Goal: Information Seeking & Learning: Compare options

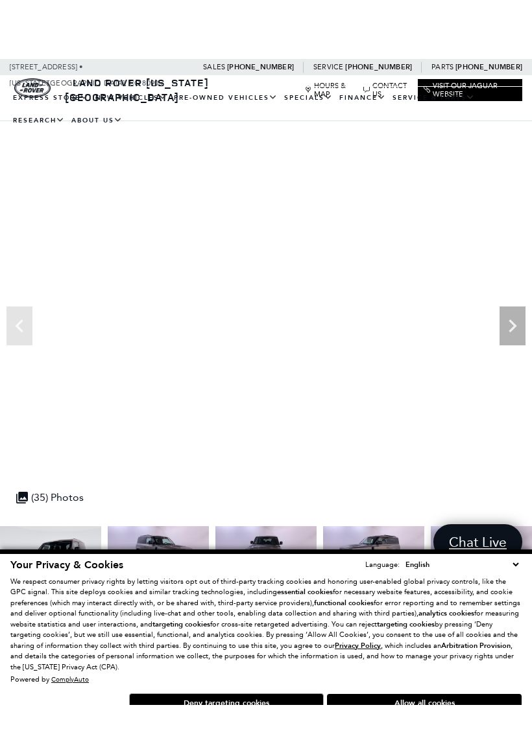
scroll to position [8, 0]
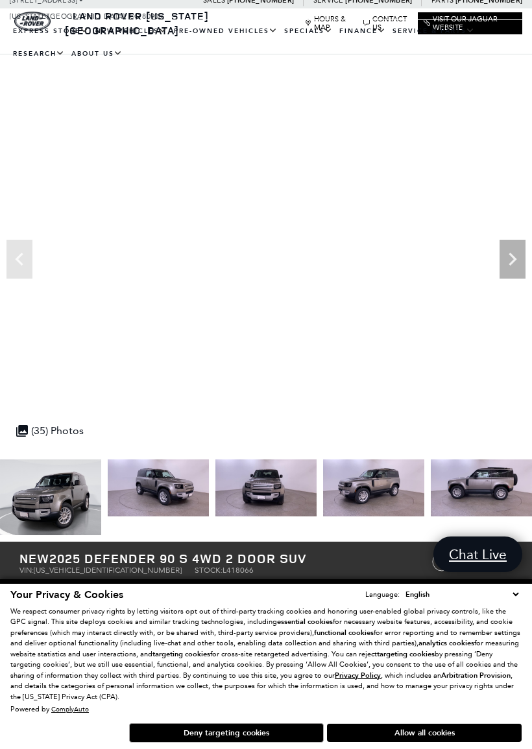
click at [242, 660] on button "Deny targeting cookies" at bounding box center [226, 732] width 194 height 19
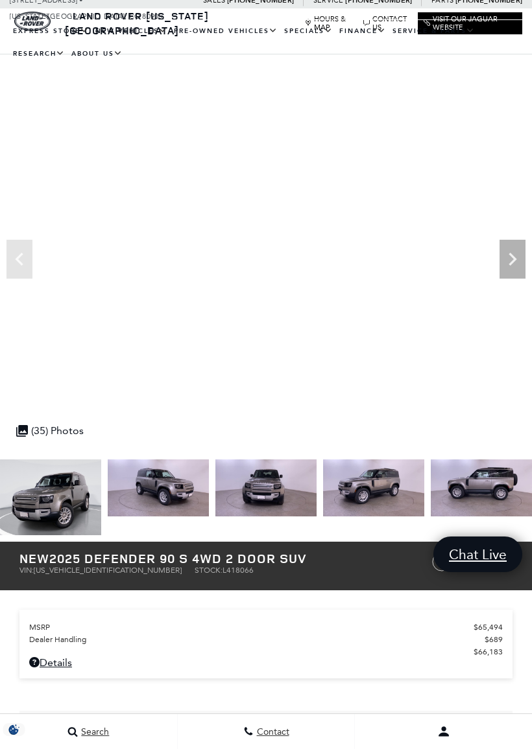
click at [244, 660] on div "Contact" at bounding box center [266, 732] width 53 height 11
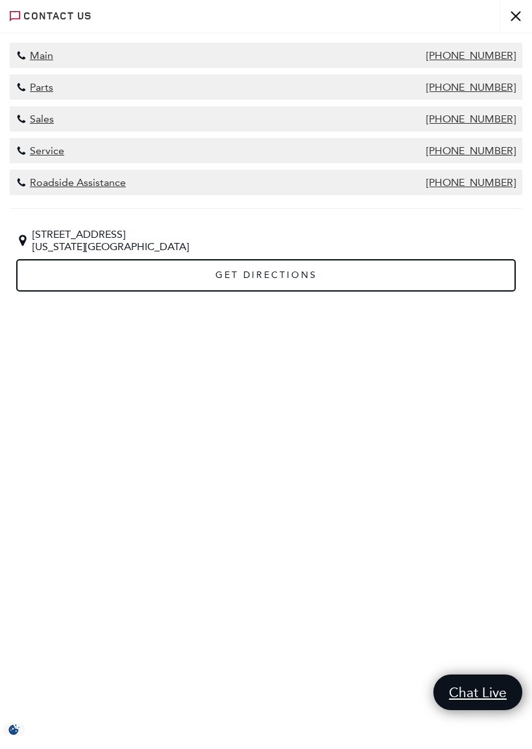
scroll to position [0, 0]
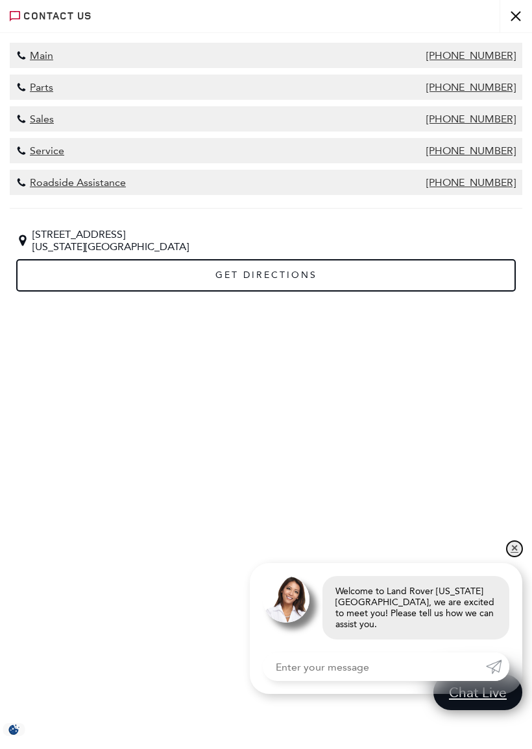
click at [515, 550] on link "✕" at bounding box center [514, 549] width 16 height 16
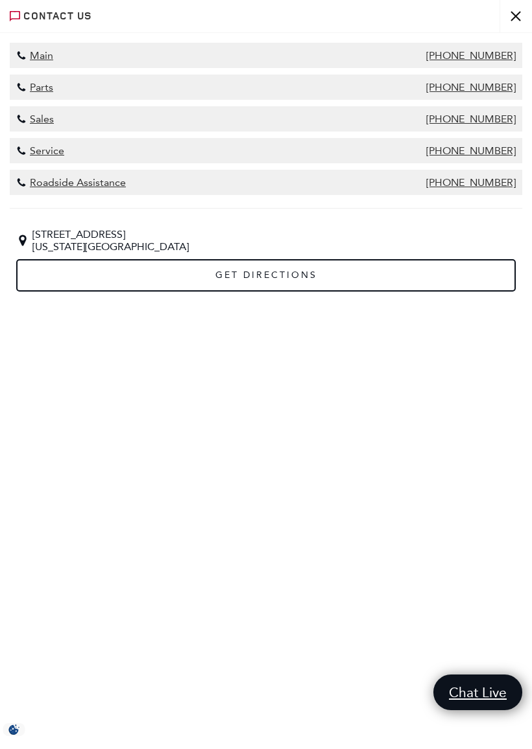
click at [518, 16] on button "close" at bounding box center [515, 16] width 32 height 32
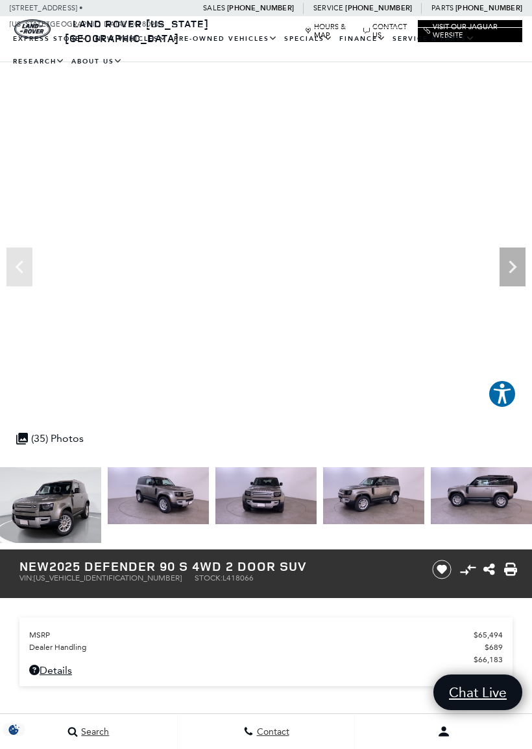
click at [500, 263] on icon "Next" at bounding box center [512, 267] width 26 height 26
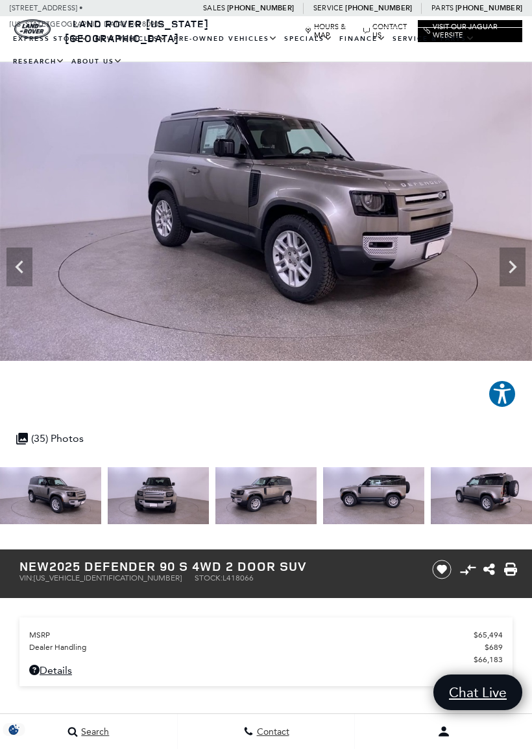
click at [515, 266] on icon "Next" at bounding box center [512, 267] width 8 height 13
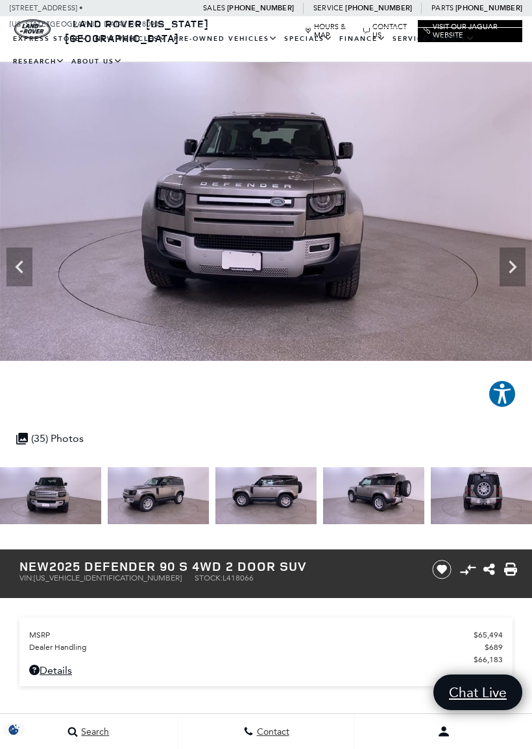
click at [507, 264] on icon "Next" at bounding box center [512, 267] width 26 height 26
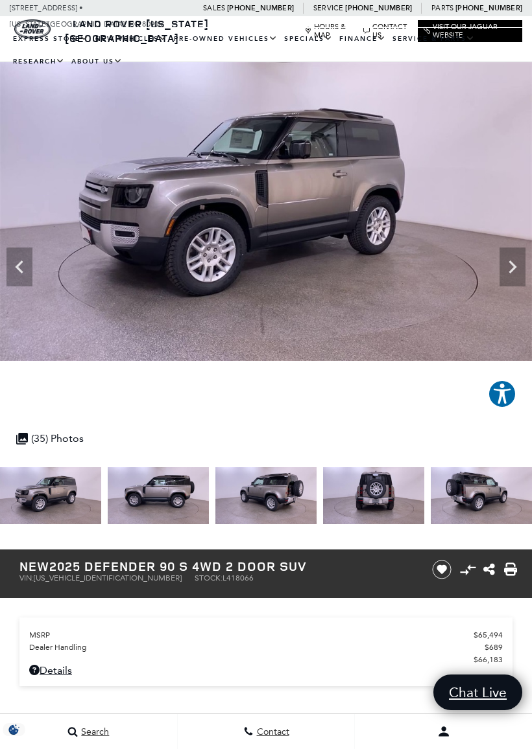
click at [510, 267] on icon "Next" at bounding box center [512, 267] width 26 height 26
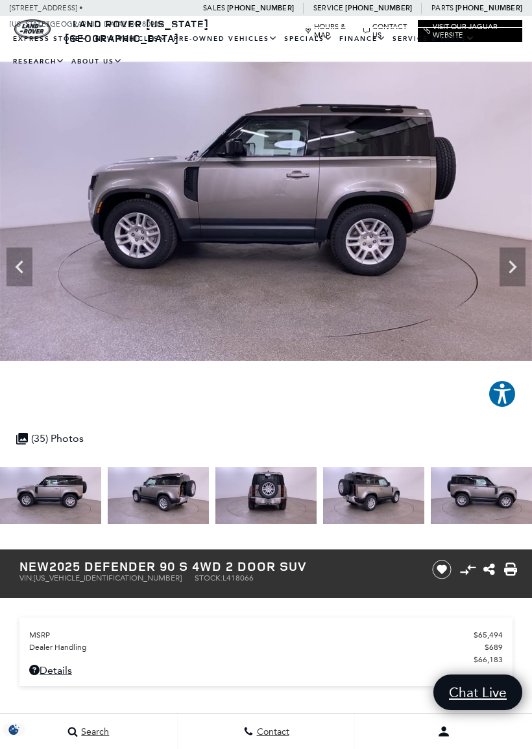
click at [511, 266] on icon "Next" at bounding box center [512, 267] width 26 height 26
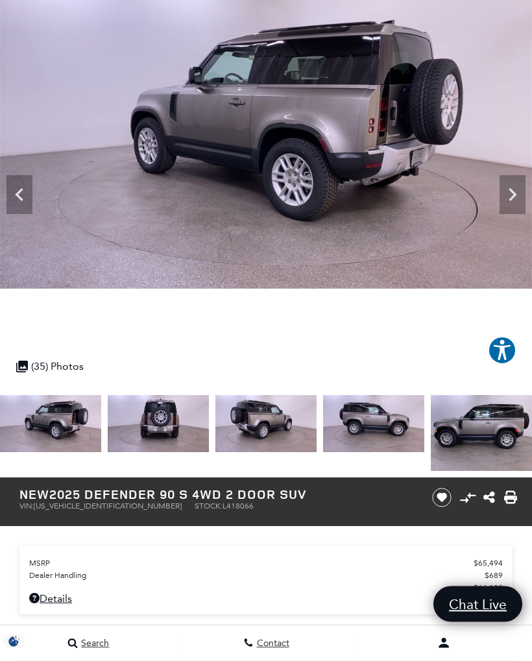
scroll to position [73, 0]
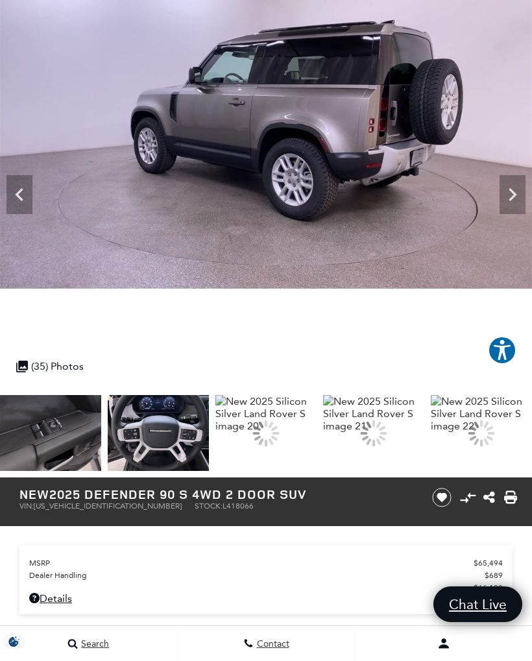
click at [284, 429] on div at bounding box center [265, 432] width 37 height 37
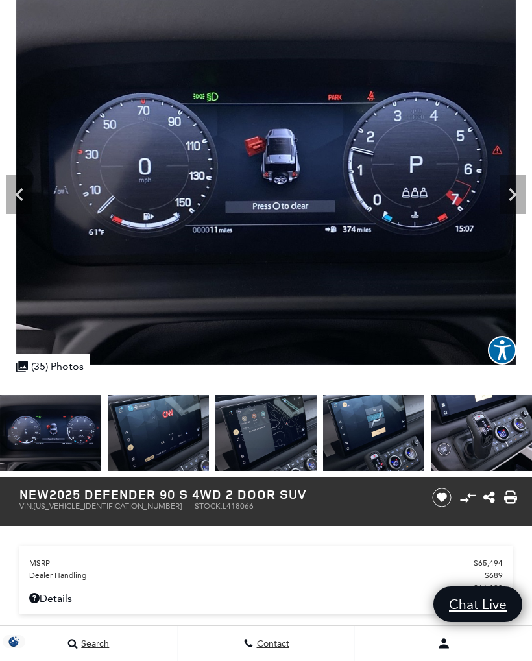
click at [511, 191] on icon "Next" at bounding box center [512, 194] width 8 height 13
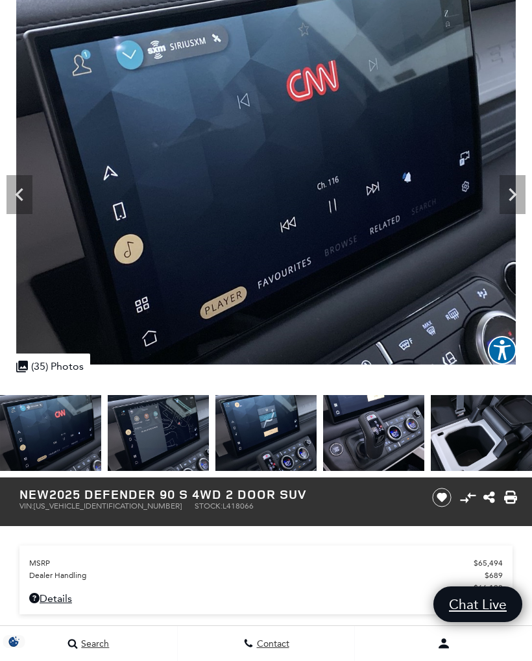
click at [513, 196] on icon "Next" at bounding box center [512, 194] width 8 height 13
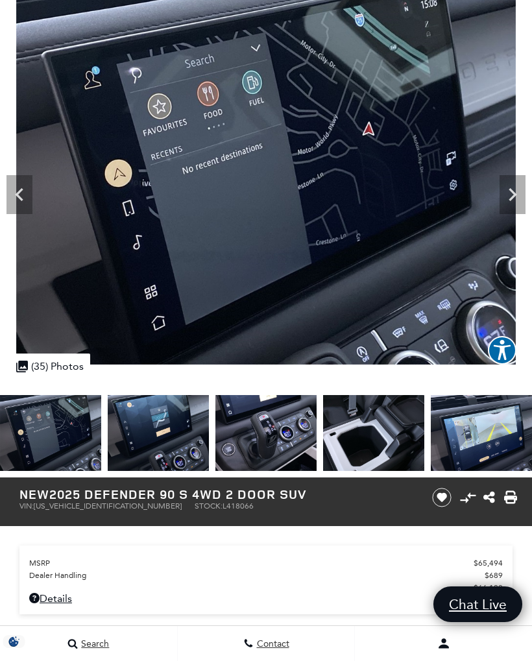
click at [513, 197] on icon "Next" at bounding box center [512, 194] width 8 height 13
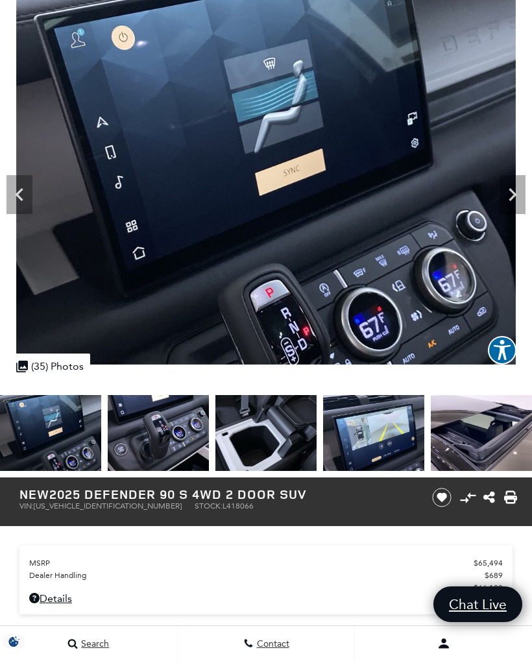
click at [515, 193] on icon "Next" at bounding box center [512, 194] width 8 height 13
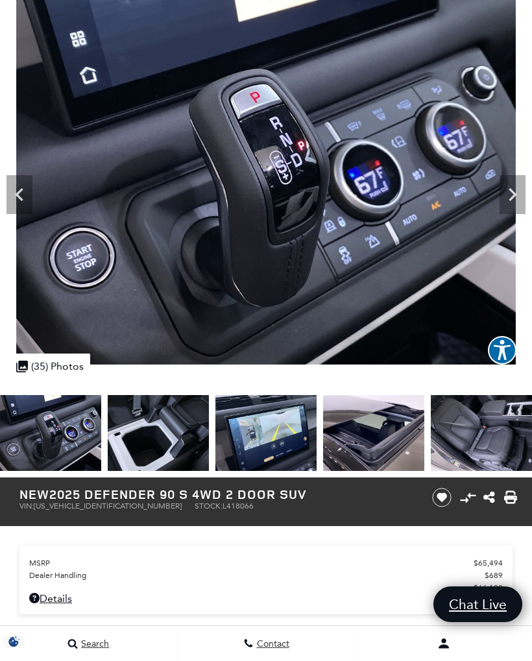
click at [512, 192] on icon "Next" at bounding box center [512, 194] width 8 height 13
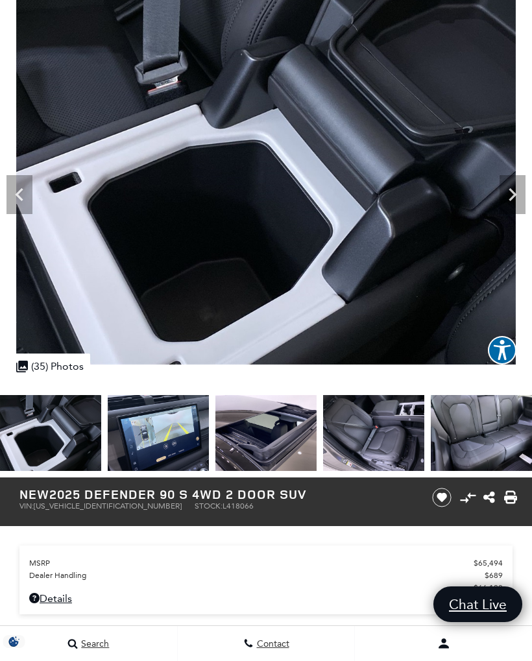
click at [515, 189] on icon "Next" at bounding box center [512, 194] width 26 height 26
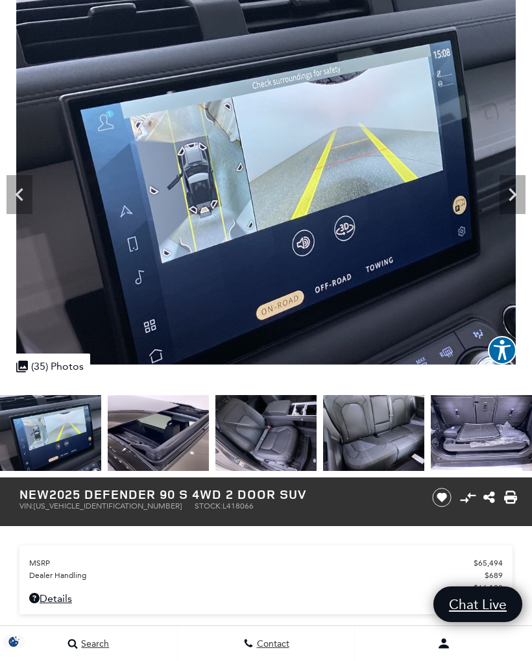
click at [513, 189] on icon "Next" at bounding box center [512, 194] width 26 height 26
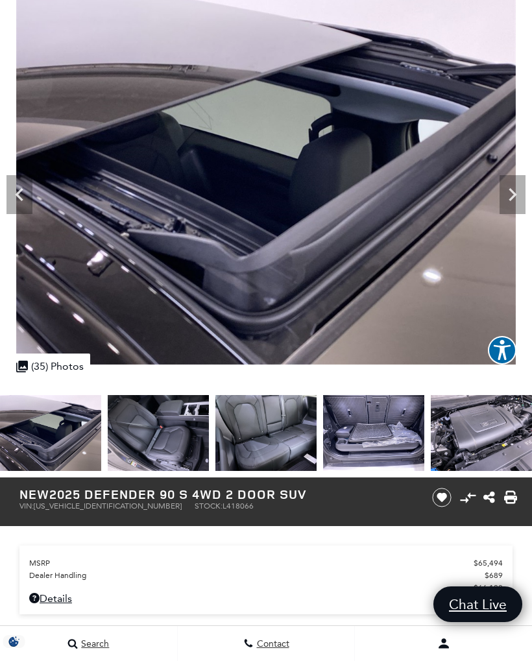
click at [513, 190] on icon "Next" at bounding box center [512, 194] width 26 height 26
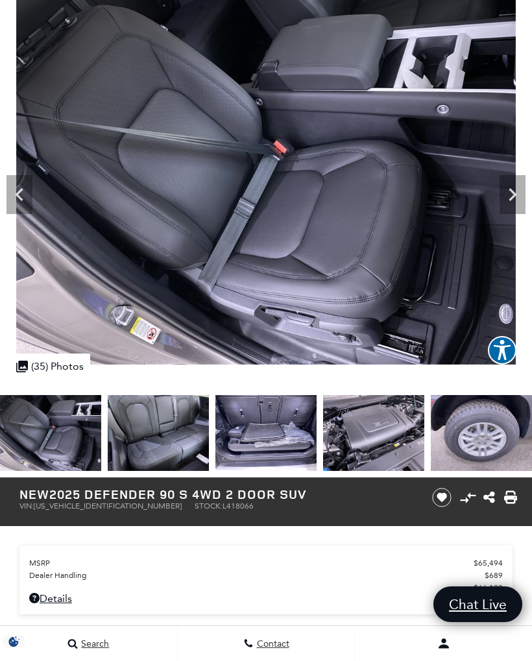
click at [511, 194] on icon "Next" at bounding box center [512, 194] width 26 height 26
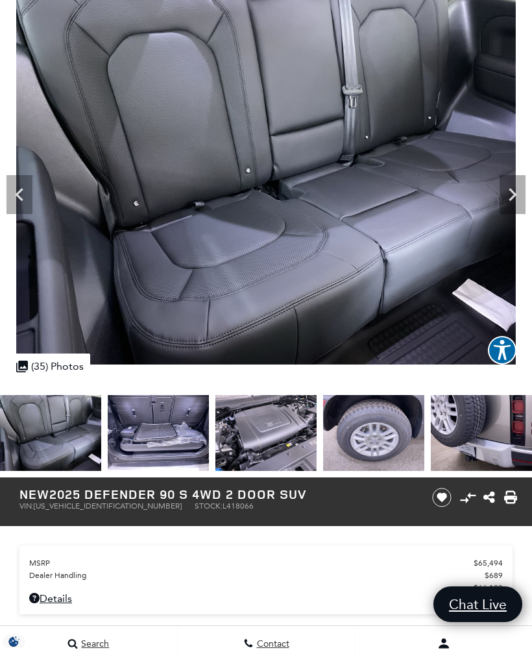
click at [515, 191] on icon "Next" at bounding box center [512, 194] width 26 height 26
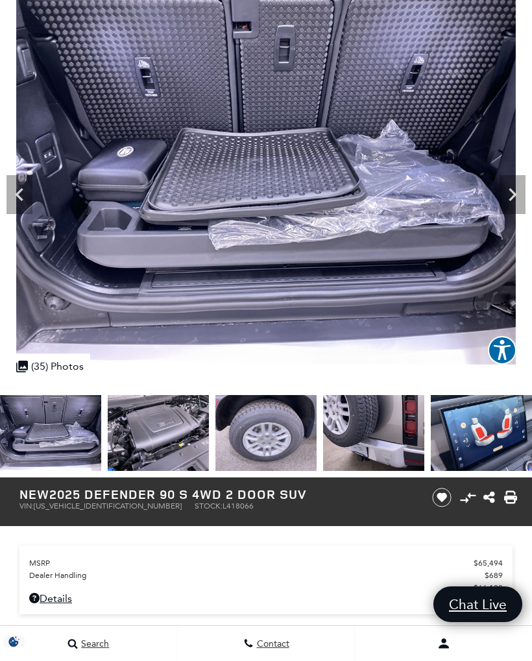
click at [512, 194] on icon "Next" at bounding box center [512, 194] width 26 height 26
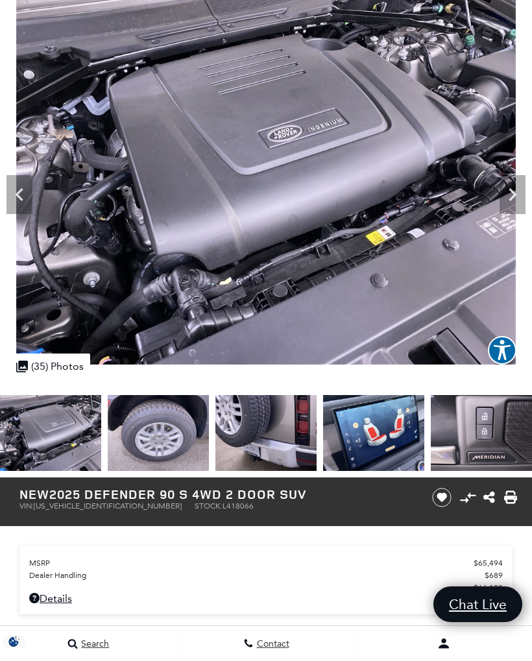
click at [512, 200] on icon "Next" at bounding box center [512, 194] width 26 height 26
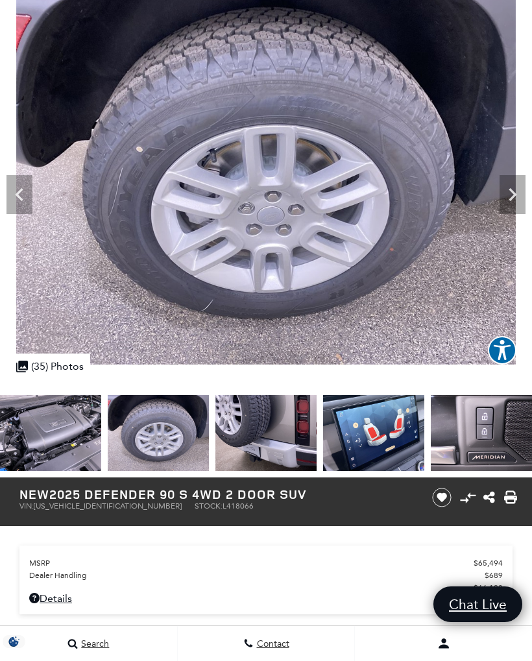
click at [511, 198] on icon "Next" at bounding box center [512, 194] width 8 height 13
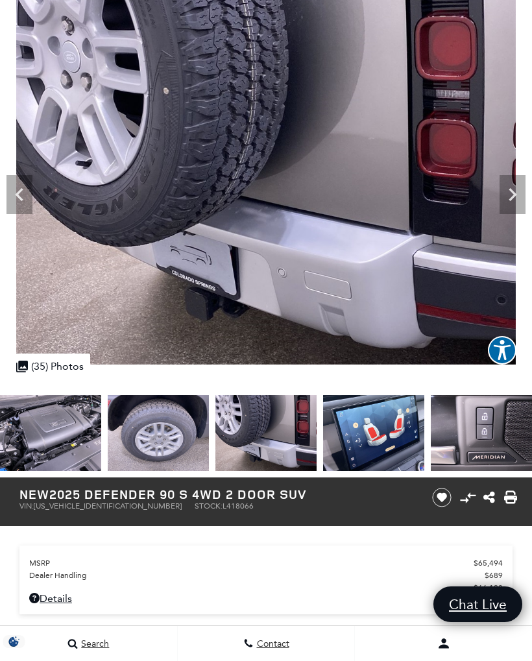
click at [515, 195] on icon "Next" at bounding box center [512, 194] width 8 height 13
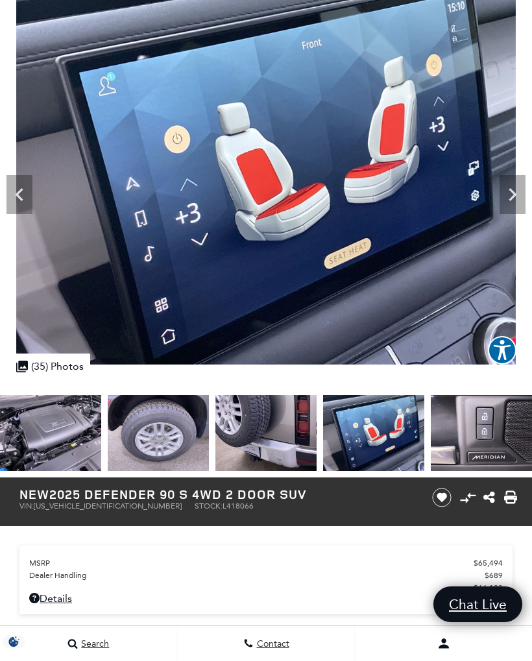
click at [513, 195] on icon "Next" at bounding box center [512, 194] width 8 height 13
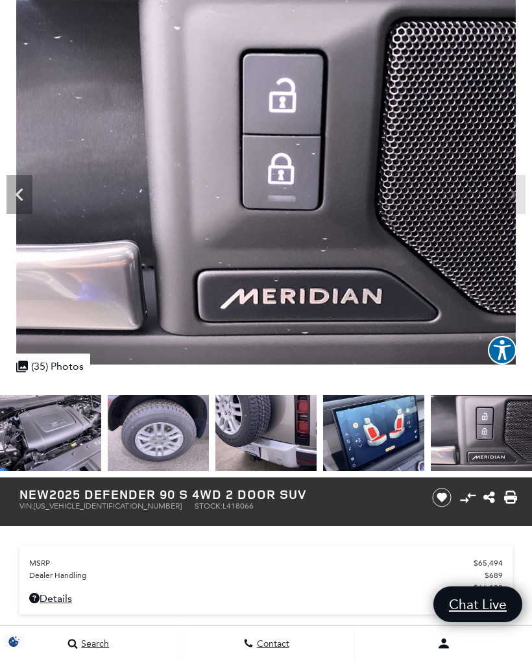
click at [508, 198] on img at bounding box center [266, 177] width 532 height 375
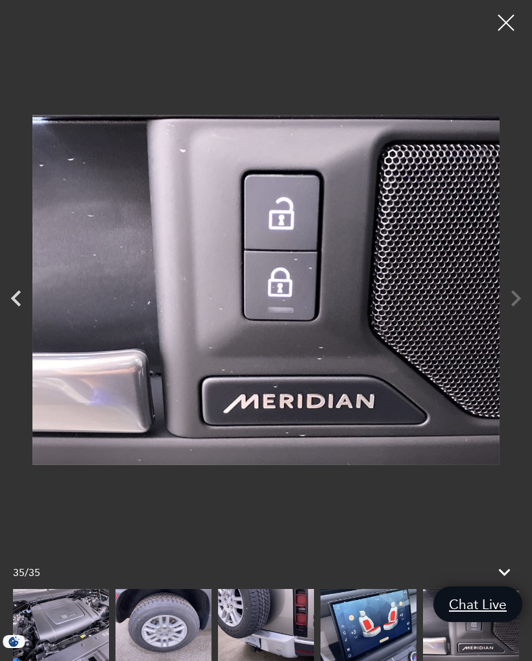
scroll to position [72, 0]
click at [502, 16] on div at bounding box center [505, 22] width 32 height 32
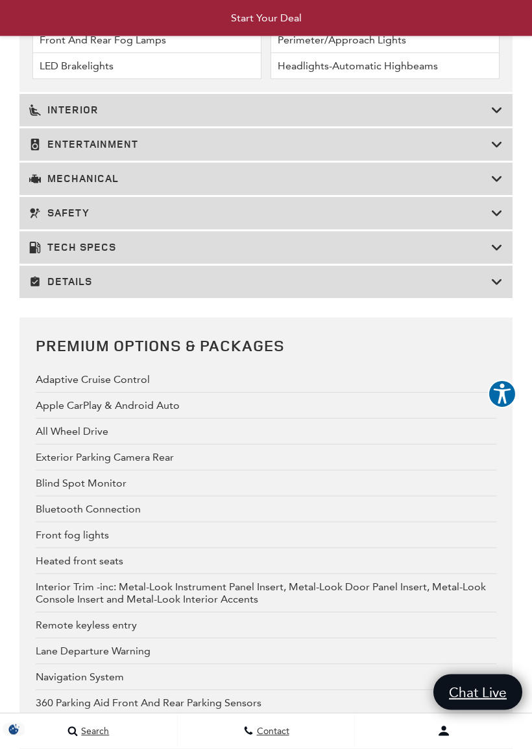
scroll to position [2861, 0]
click at [504, 126] on div "Interior" at bounding box center [265, 110] width 493 height 32
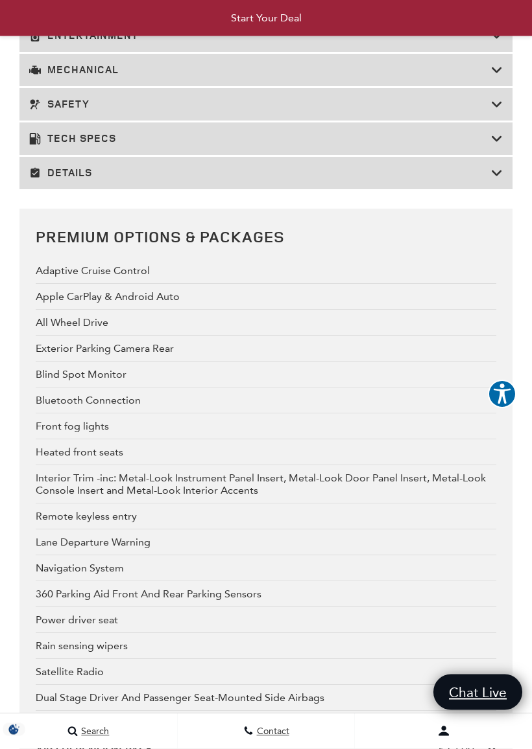
scroll to position [3344, 0]
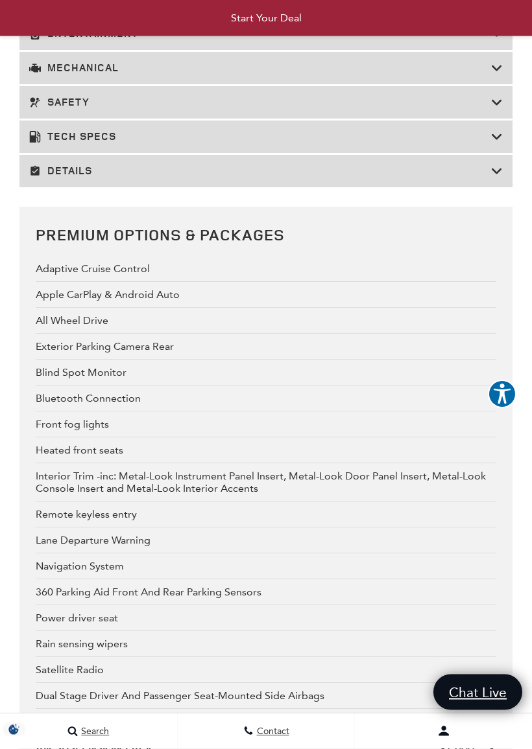
click at [499, 41] on icon at bounding box center [497, 34] width 12 height 13
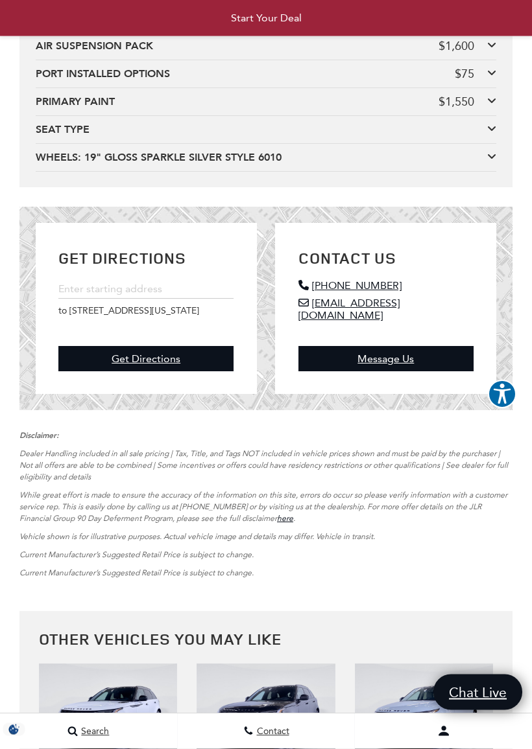
scroll to position [3458, 0]
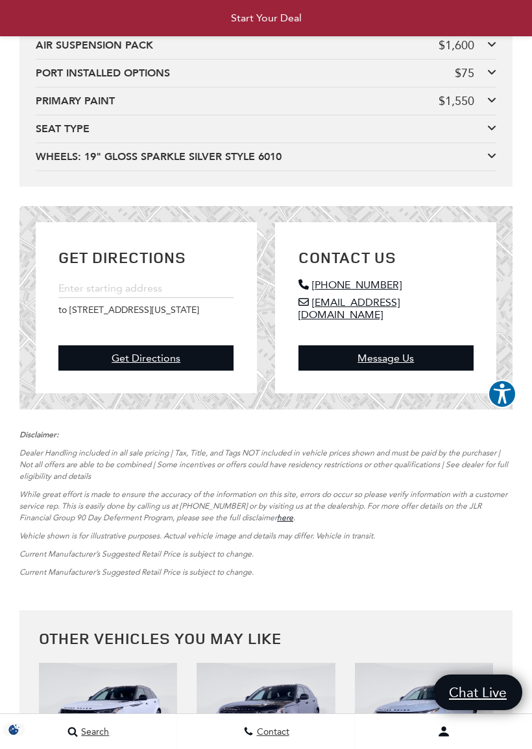
click at [495, 49] on icon at bounding box center [491, 44] width 9 height 10
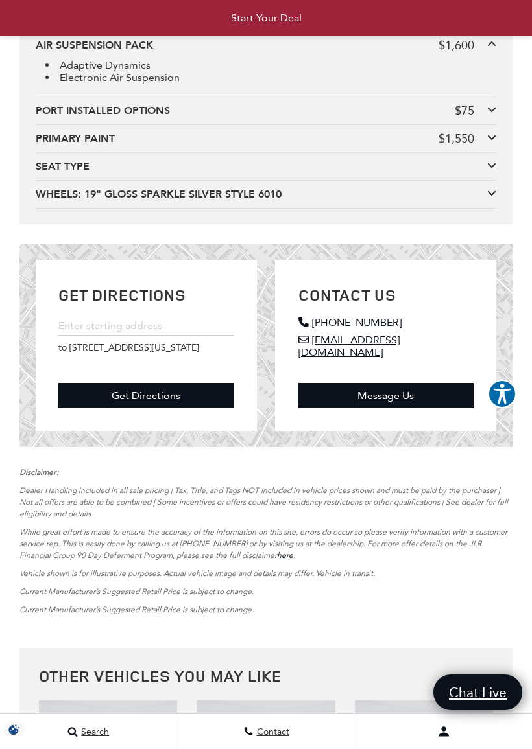
click at [495, 115] on icon at bounding box center [491, 109] width 9 height 10
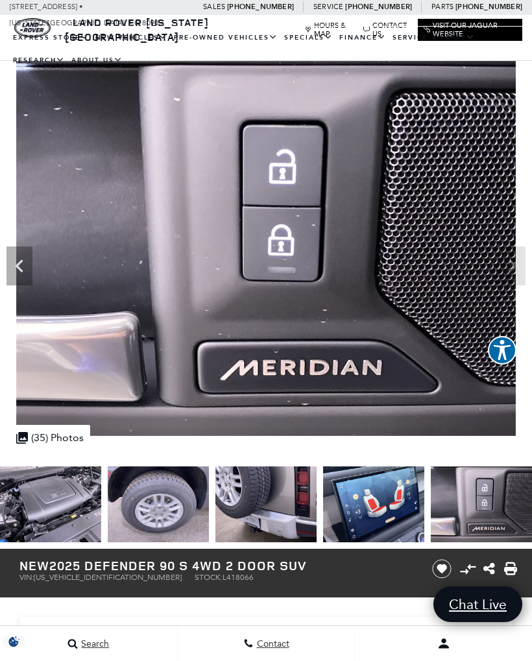
scroll to position [0, 0]
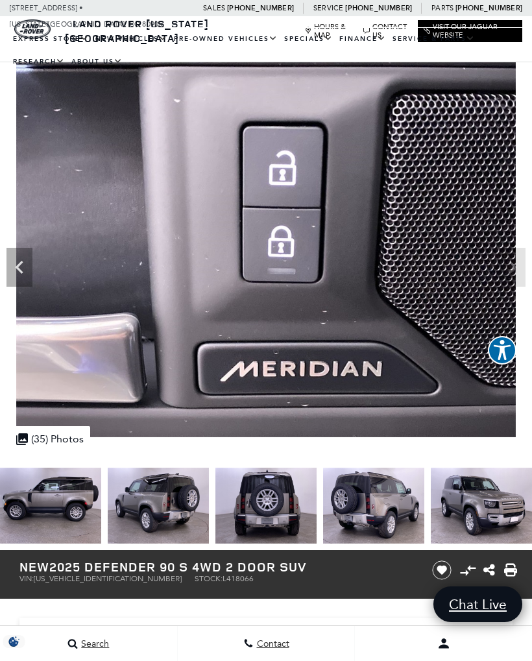
click at [67, 502] on img at bounding box center [50, 505] width 101 height 76
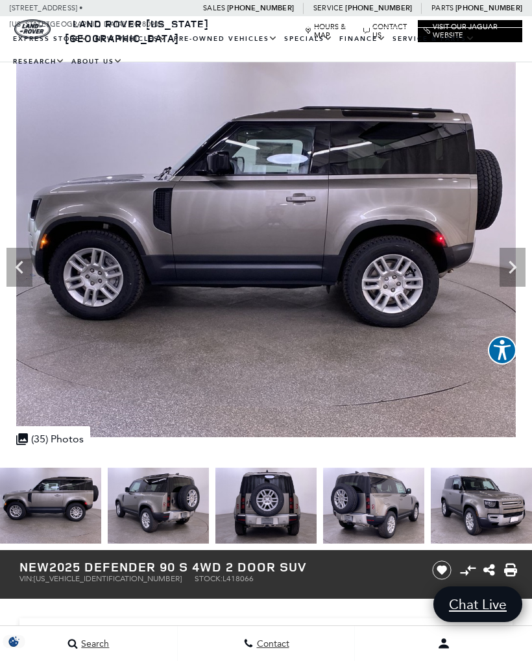
click at [508, 266] on icon "Next" at bounding box center [512, 267] width 26 height 26
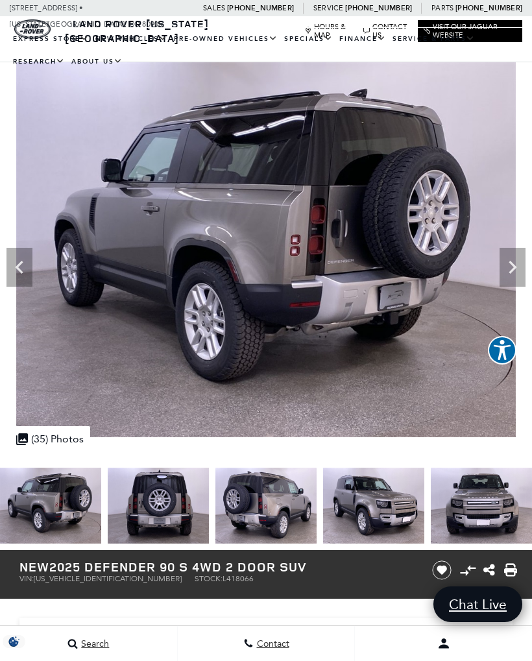
click at [511, 279] on icon "Next" at bounding box center [512, 267] width 26 height 26
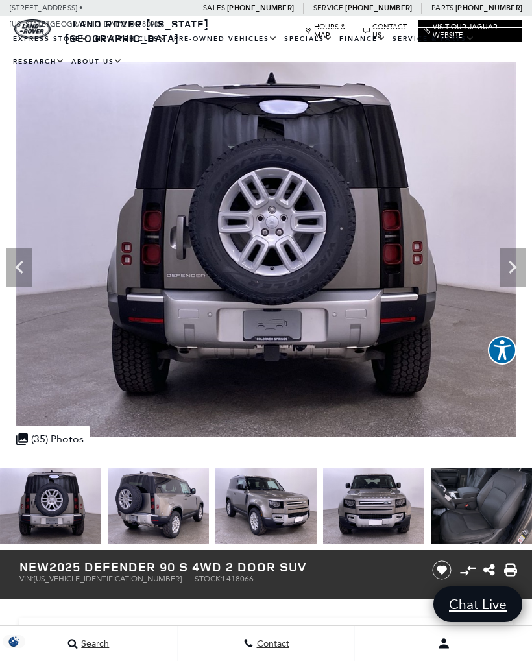
click at [512, 261] on icon "Next" at bounding box center [512, 267] width 26 height 26
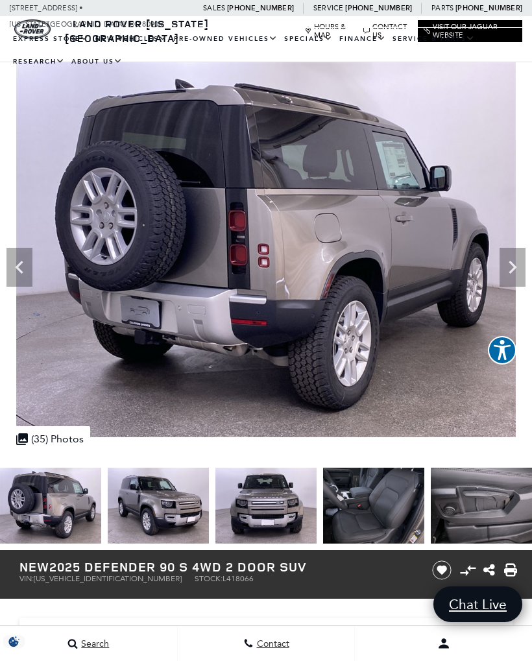
click at [513, 268] on icon "Next" at bounding box center [512, 267] width 8 height 13
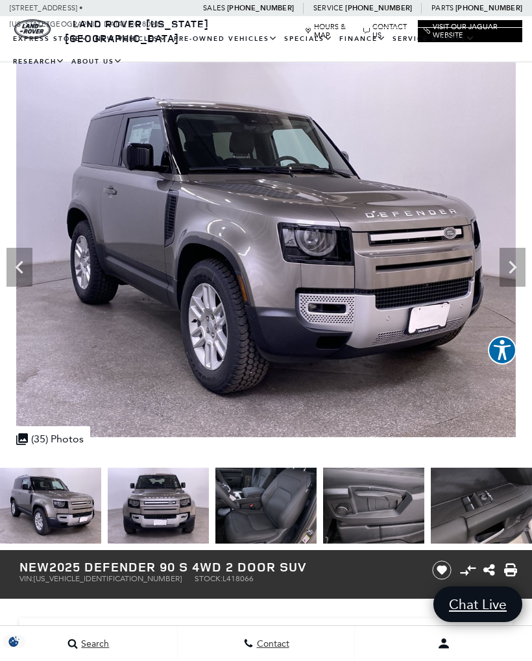
click at [515, 270] on icon "Next" at bounding box center [512, 267] width 26 height 26
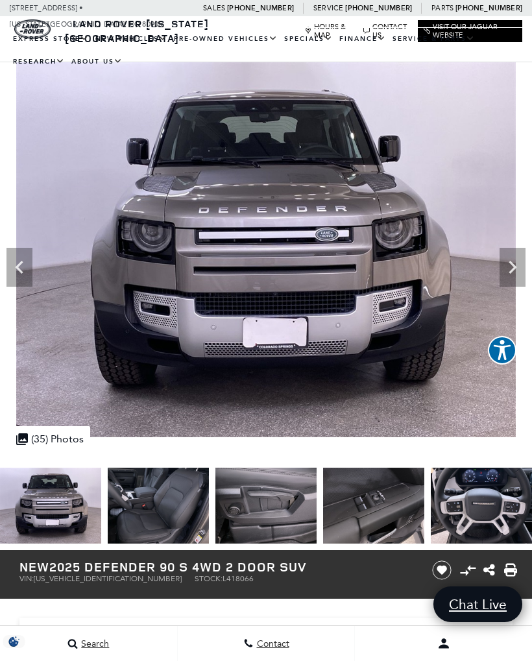
click at [509, 267] on icon "Next" at bounding box center [512, 267] width 26 height 26
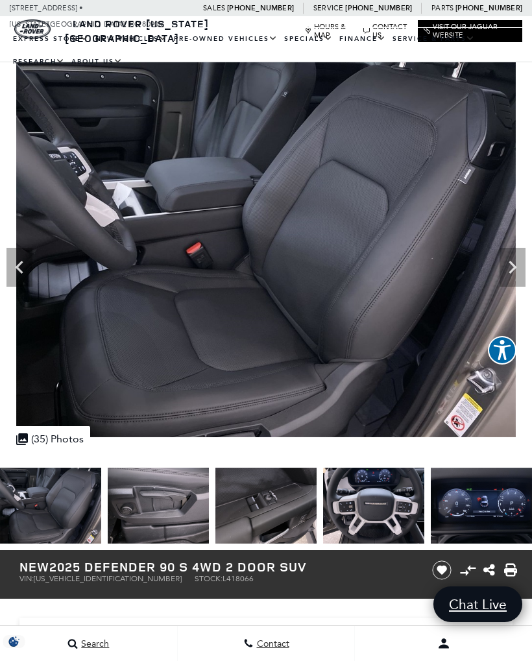
click at [511, 266] on icon "Next" at bounding box center [512, 267] width 26 height 26
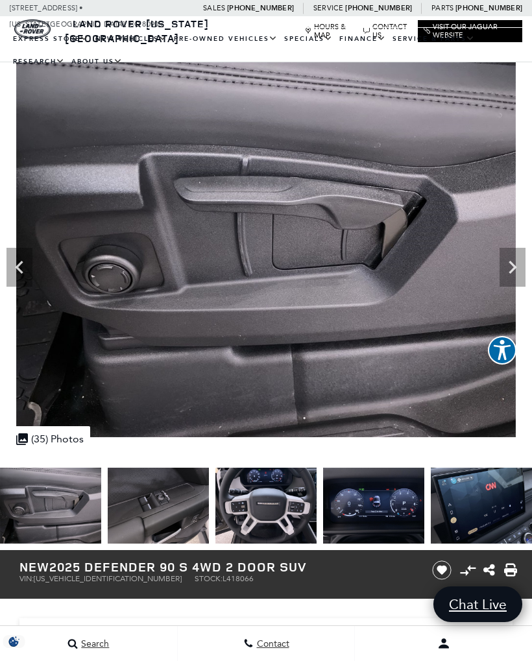
click at [508, 271] on icon "Next" at bounding box center [512, 267] width 26 height 26
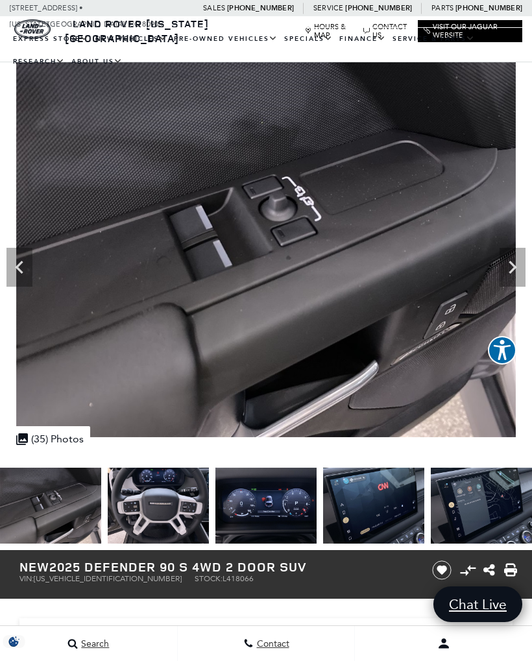
click at [509, 276] on icon "Next" at bounding box center [512, 267] width 26 height 26
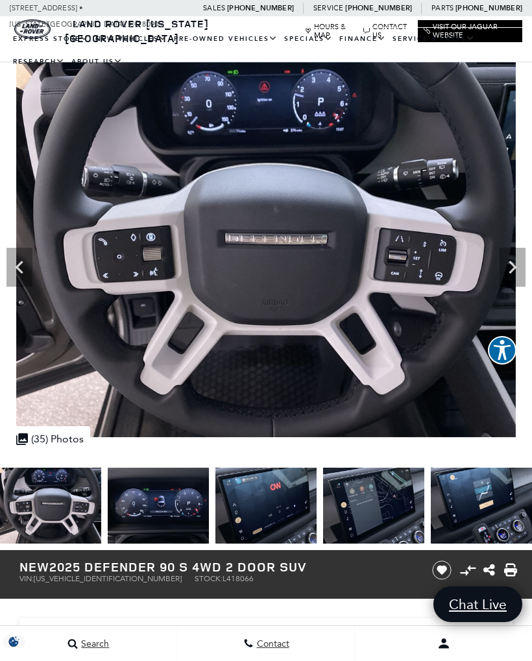
click at [510, 273] on icon "Next" at bounding box center [512, 267] width 8 height 13
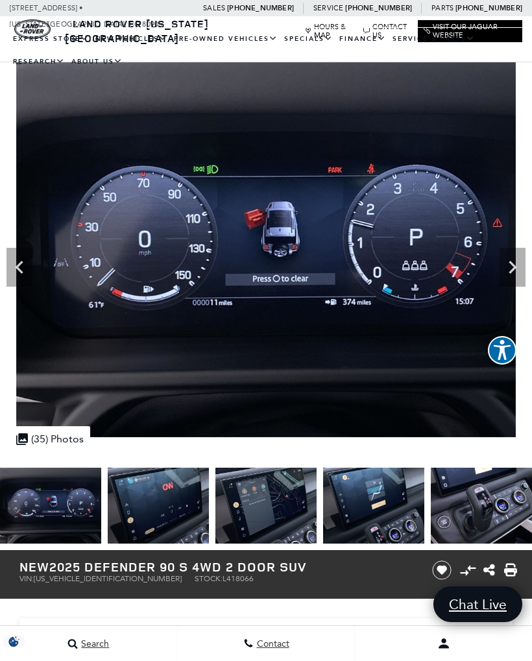
click at [510, 279] on icon "Next" at bounding box center [512, 267] width 26 height 26
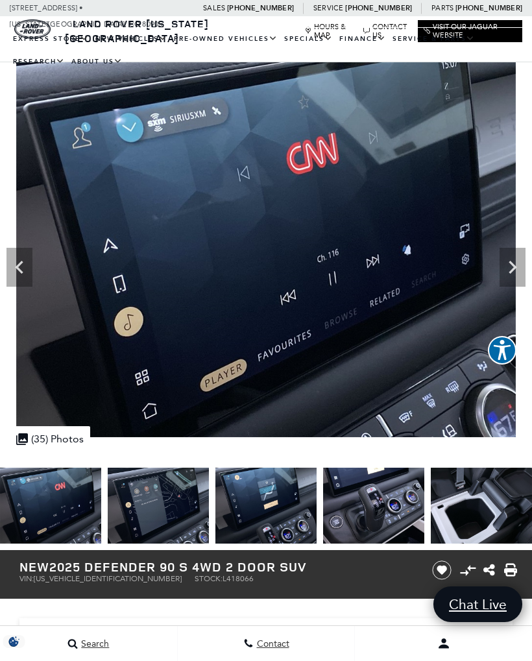
click at [509, 272] on icon "Next" at bounding box center [512, 267] width 8 height 13
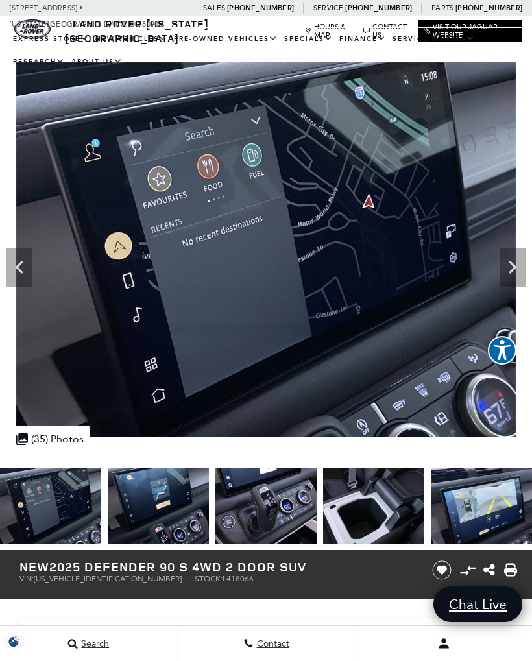
click at [517, 264] on icon "Next" at bounding box center [512, 267] width 26 height 26
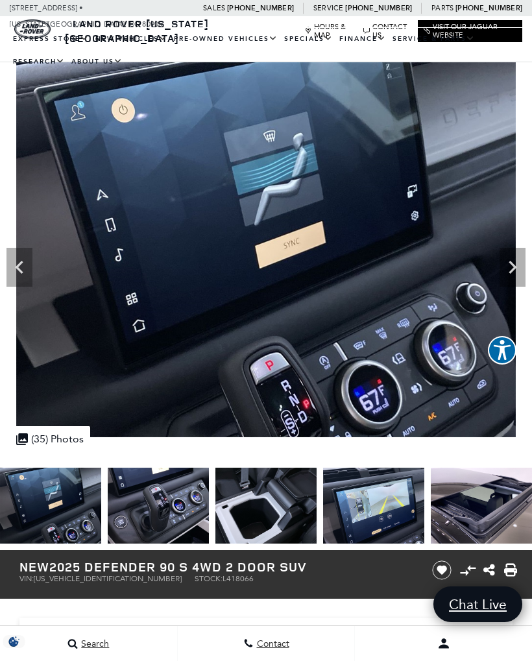
click at [512, 272] on icon "Next" at bounding box center [512, 267] width 26 height 26
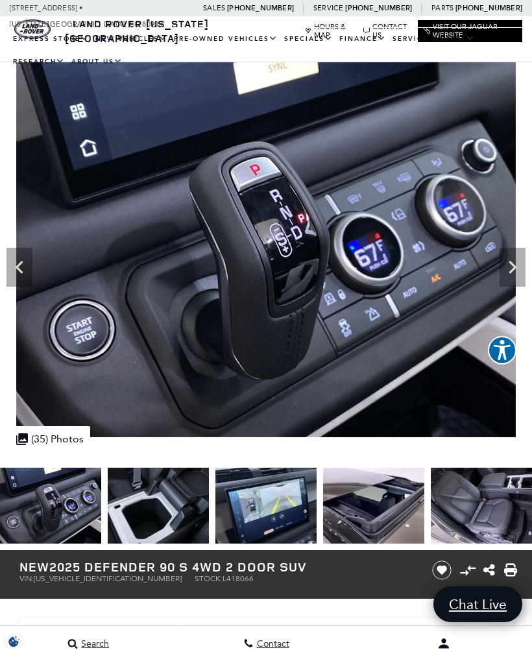
click at [512, 267] on icon "Next" at bounding box center [512, 267] width 26 height 26
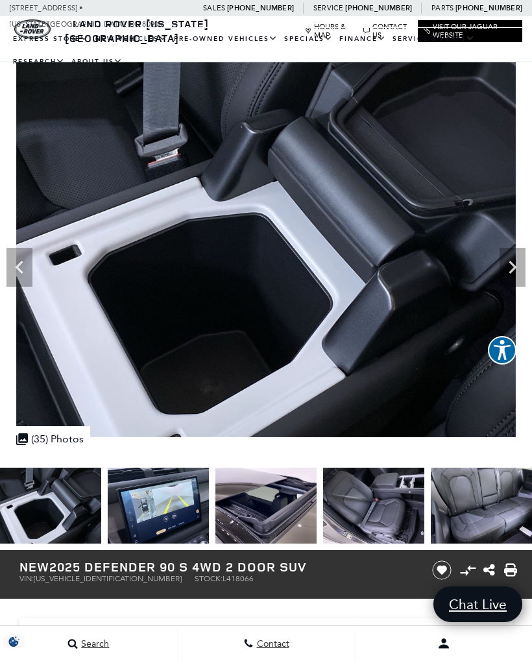
click at [508, 271] on icon "Next" at bounding box center [512, 267] width 26 height 26
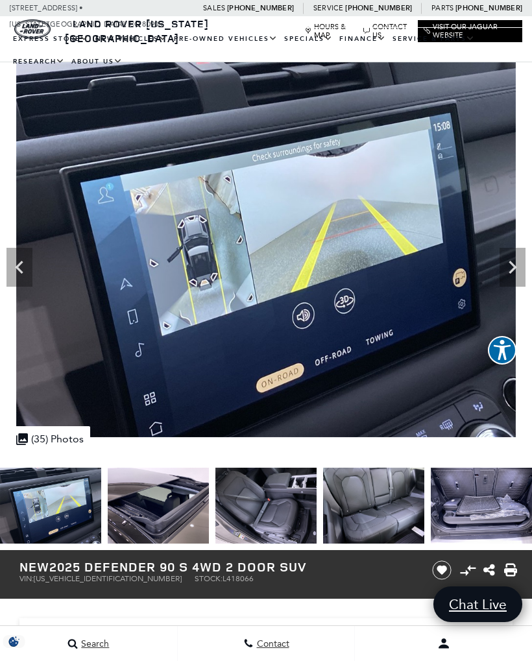
click at [515, 262] on icon "Next" at bounding box center [512, 267] width 26 height 26
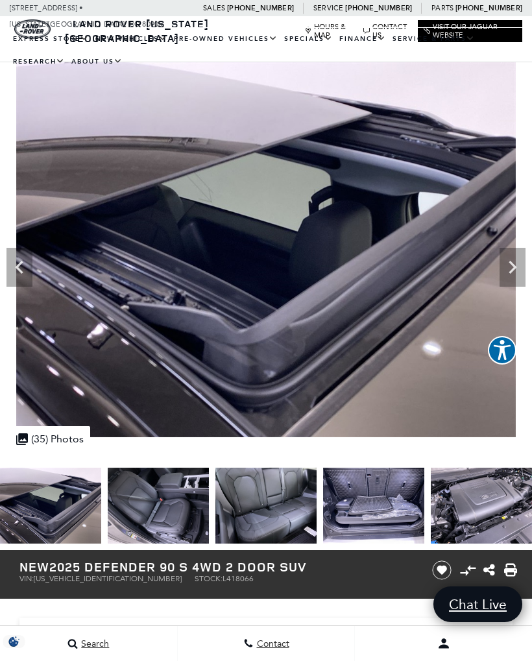
click at [513, 270] on icon "Next" at bounding box center [512, 267] width 8 height 13
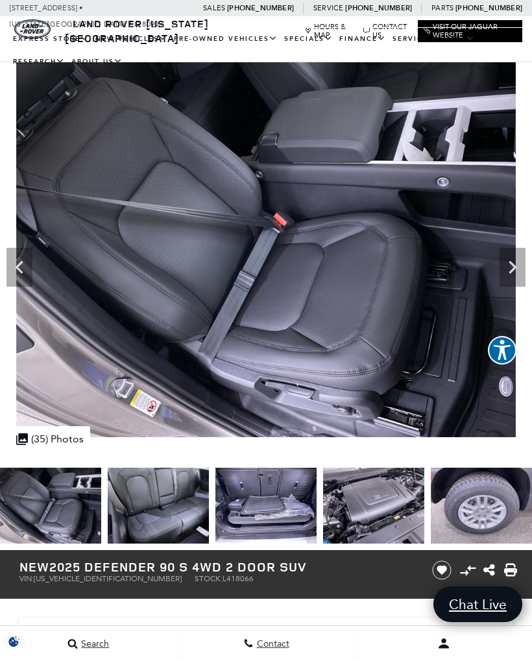
click at [514, 268] on icon "Next" at bounding box center [512, 267] width 8 height 13
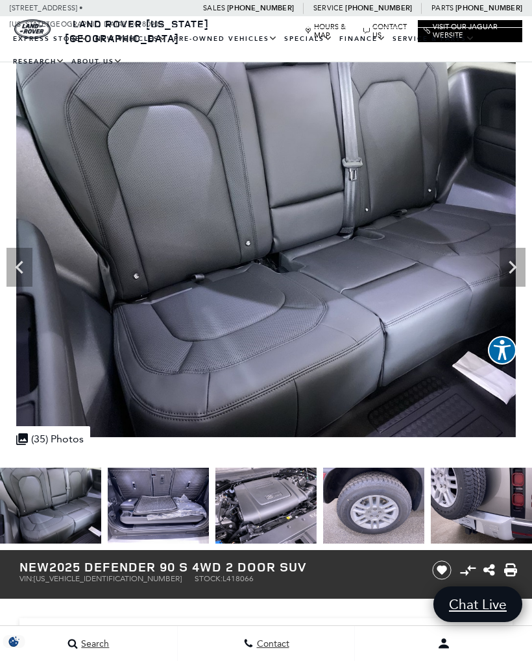
click at [512, 267] on icon "Next" at bounding box center [512, 267] width 26 height 26
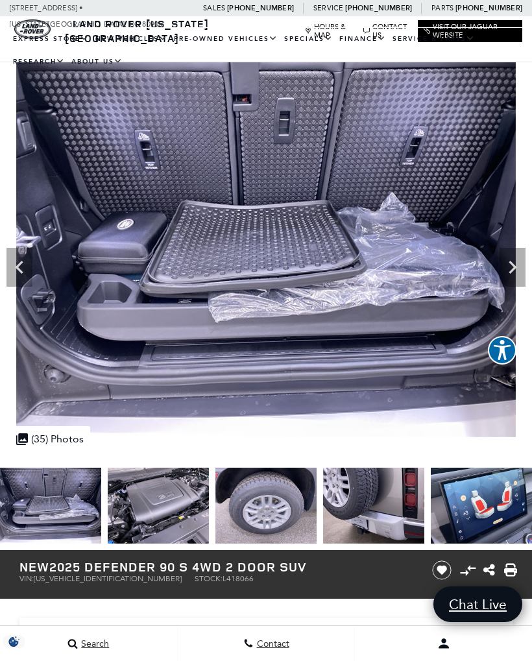
click at [513, 272] on icon "Next" at bounding box center [512, 267] width 26 height 26
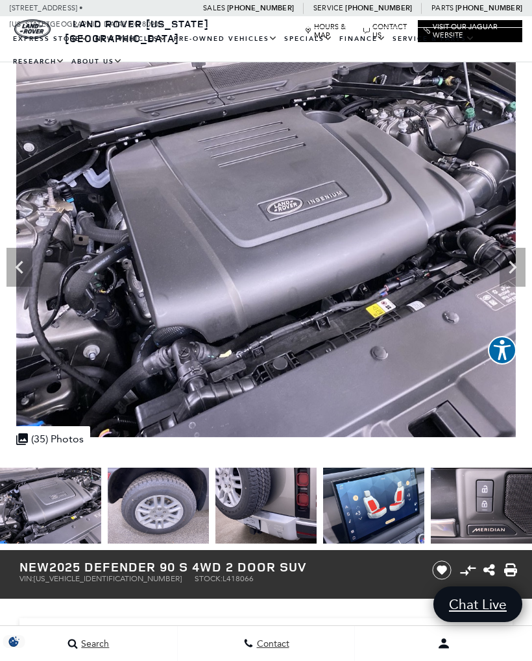
click at [514, 264] on icon "Next" at bounding box center [512, 267] width 26 height 26
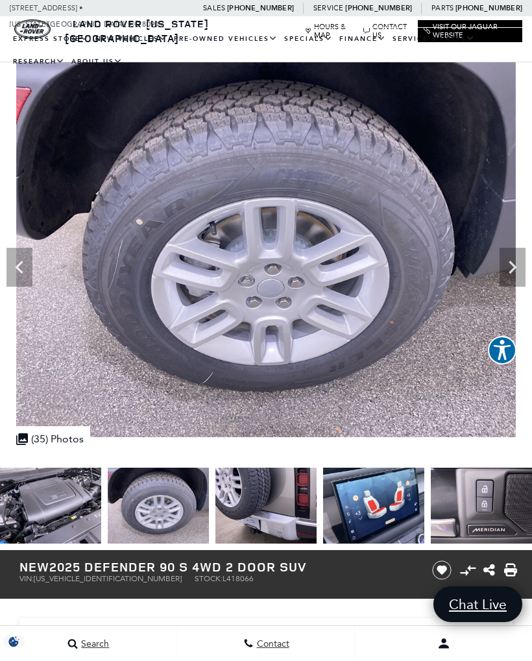
click at [513, 268] on icon "Next" at bounding box center [512, 267] width 8 height 13
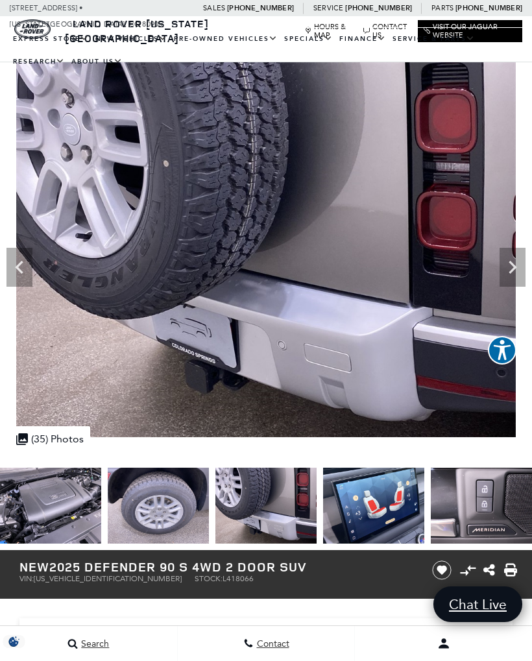
click at [515, 270] on icon "Next" at bounding box center [512, 267] width 26 height 26
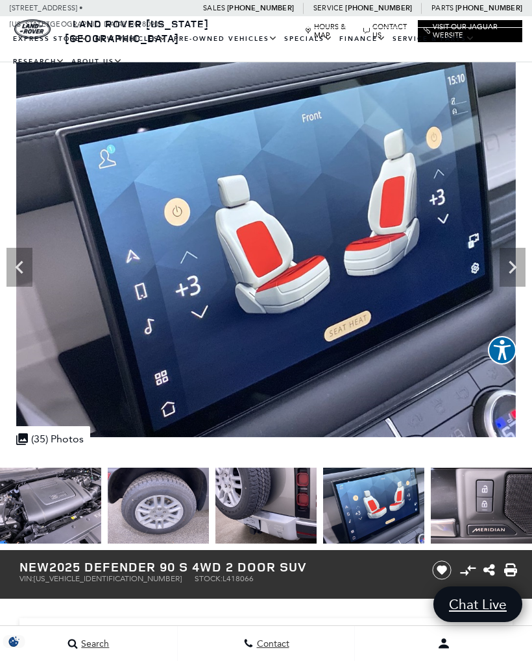
click at [513, 279] on icon "Next" at bounding box center [512, 267] width 26 height 26
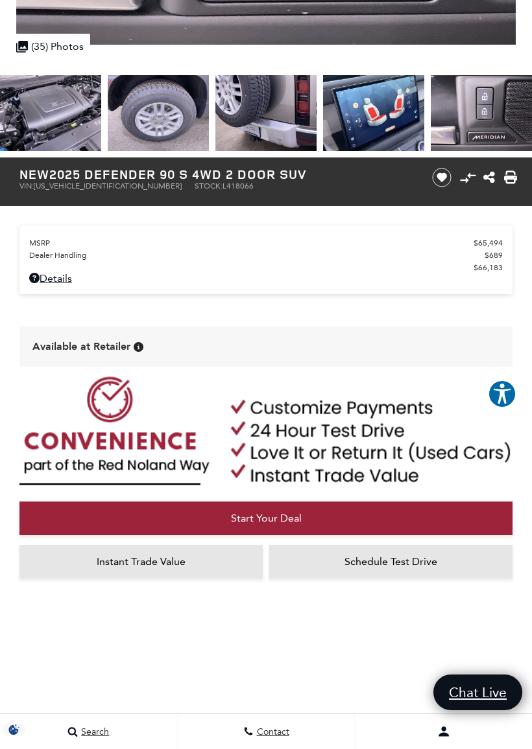
scroll to position [393, 0]
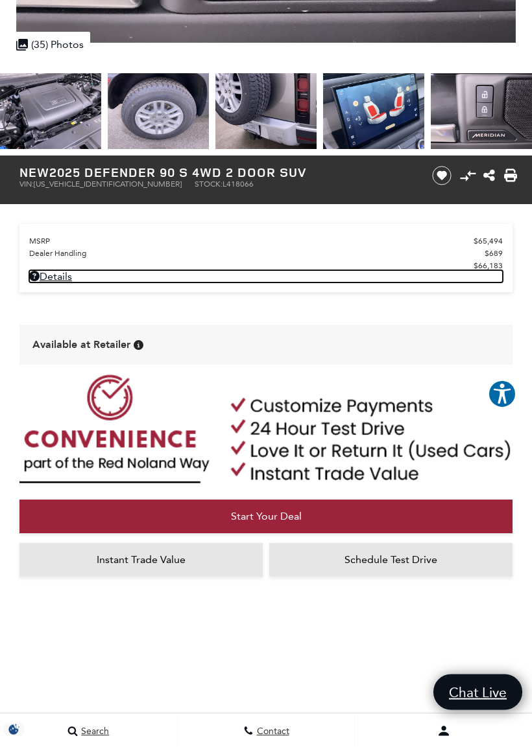
click at [51, 283] on link "Details New 2025 Defender 90 S 4WD 2 Door SUV" at bounding box center [265, 277] width 473 height 12
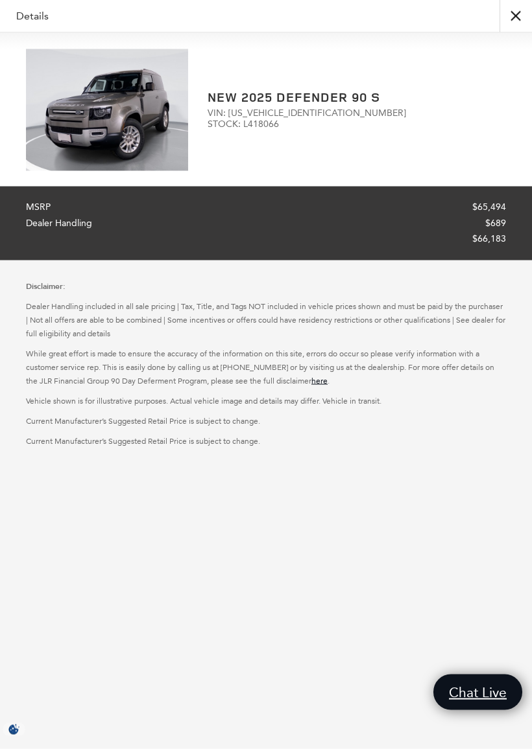
scroll to position [419, 0]
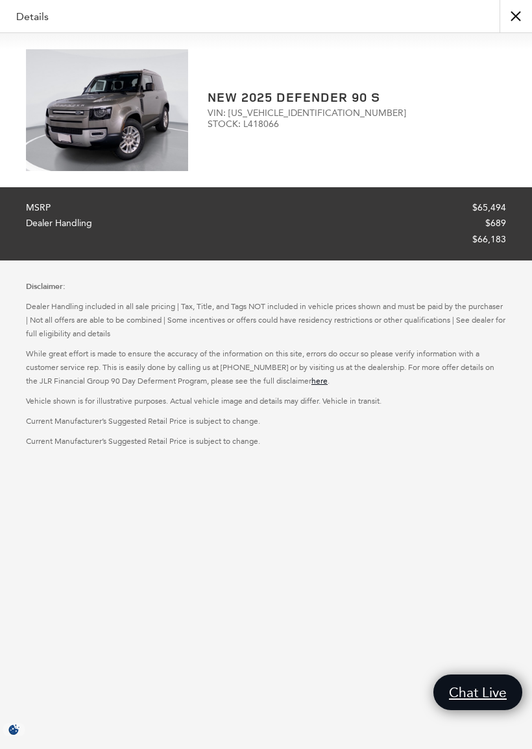
click at [511, 19] on button "close" at bounding box center [515, 16] width 32 height 32
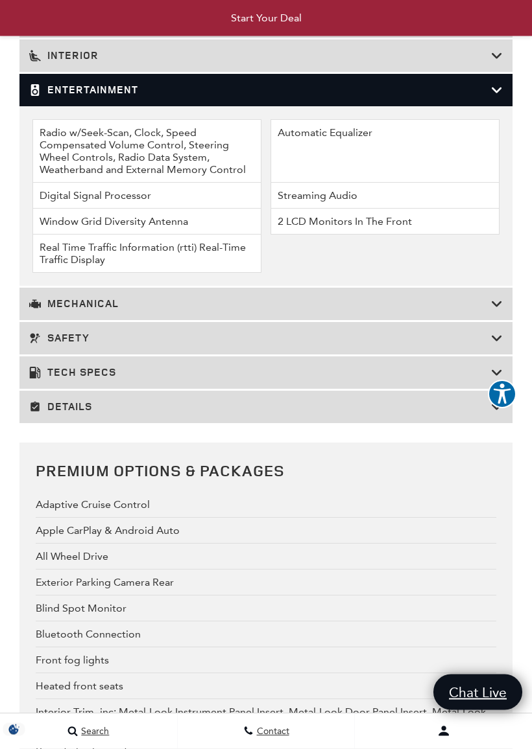
scroll to position [2521, 0]
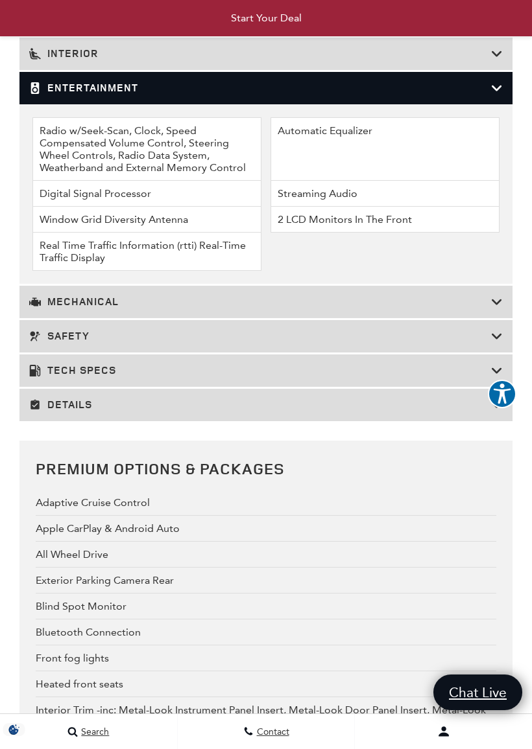
click at [489, 309] on h3 "Mechanical" at bounding box center [260, 302] width 462 height 13
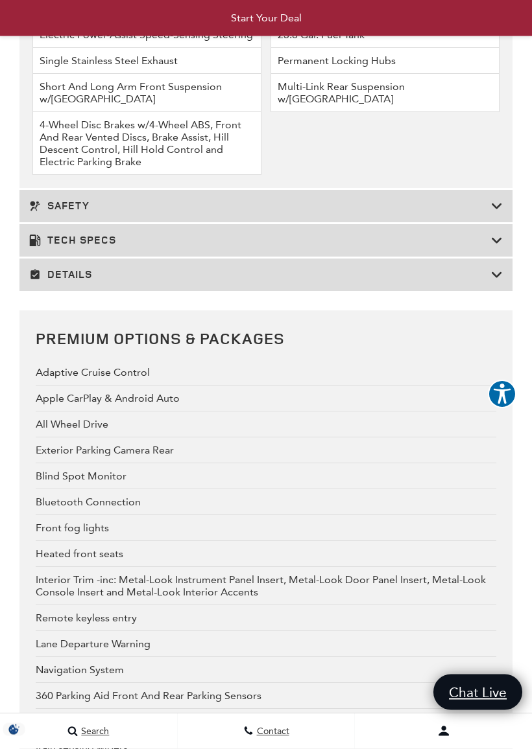
click at [503, 223] on div "Safety" at bounding box center [265, 207] width 493 height 32
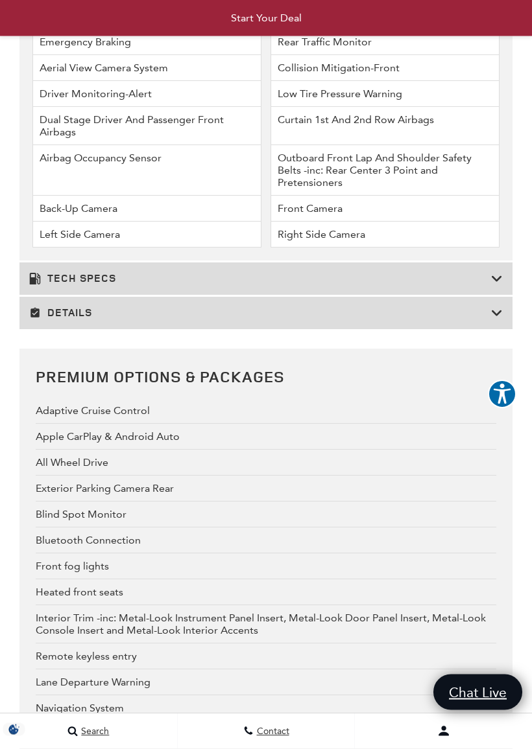
scroll to position [2755, 0]
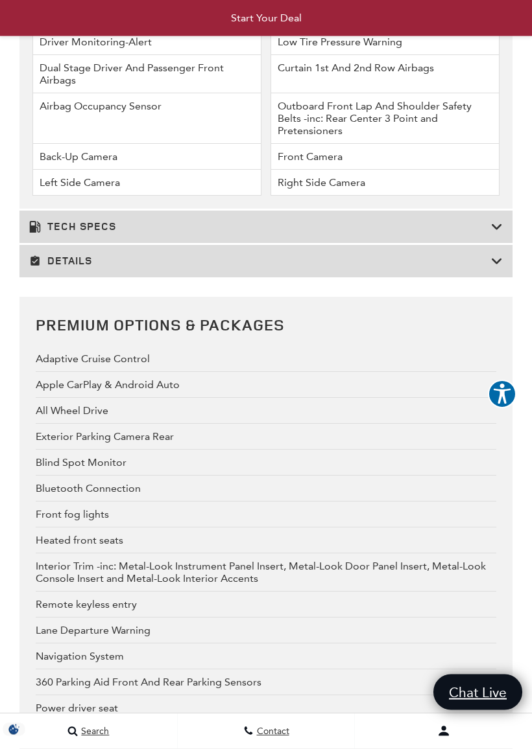
click at [498, 234] on icon at bounding box center [497, 227] width 12 height 13
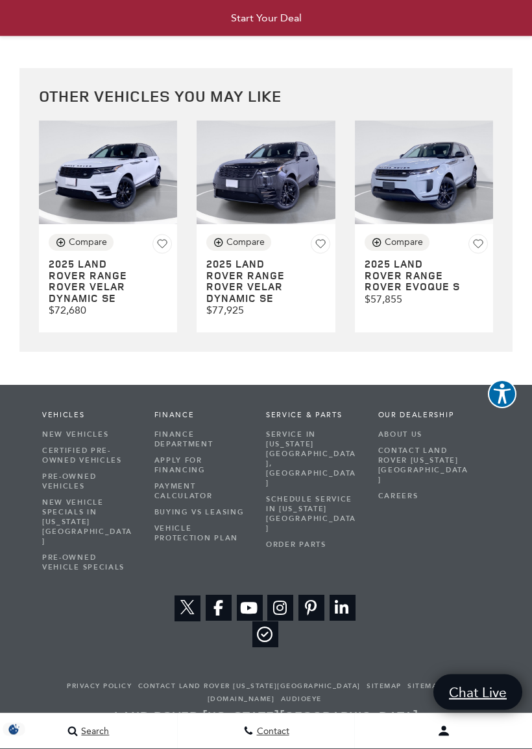
scroll to position [5255, 0]
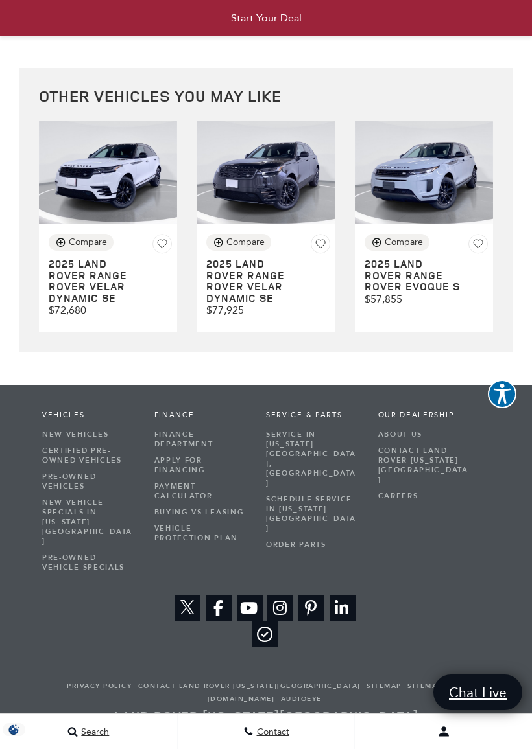
click at [415, 293] on h3 "2025 Land Rover Range Rover Evoque S" at bounding box center [413, 276] width 99 height 34
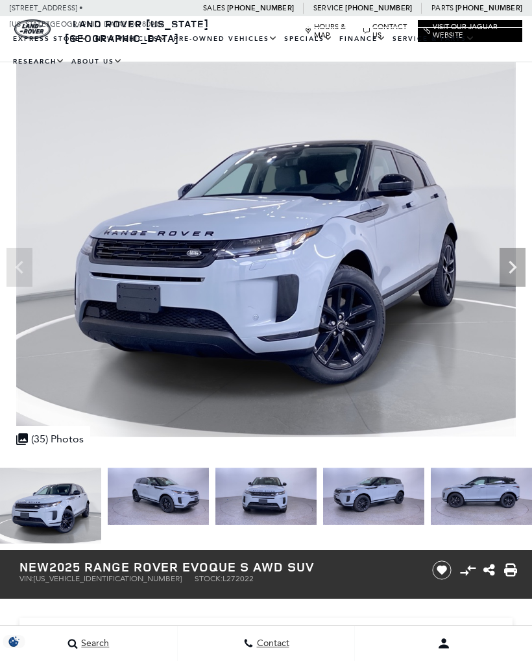
click at [509, 264] on icon "Next" at bounding box center [512, 267] width 26 height 26
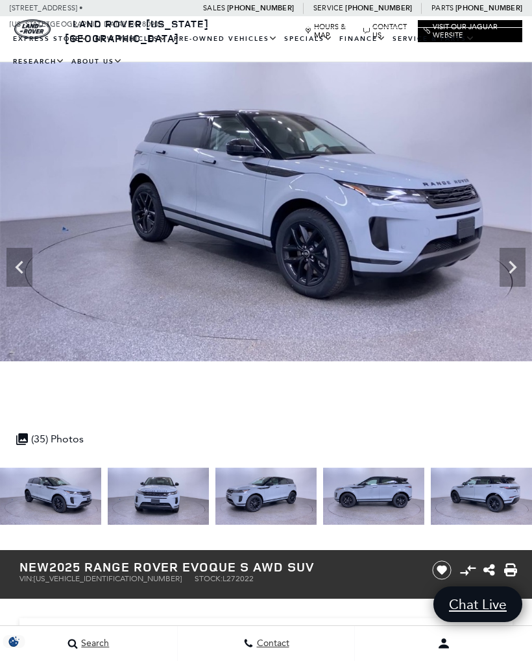
click at [513, 264] on icon "Next" at bounding box center [512, 267] width 8 height 13
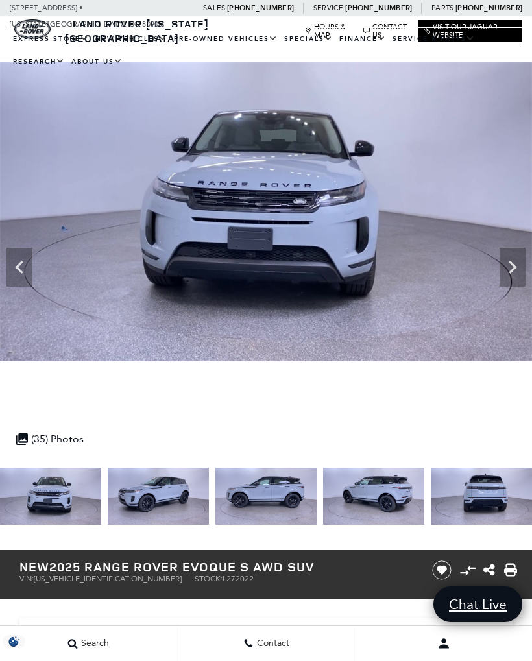
click at [509, 267] on icon "Next" at bounding box center [512, 267] width 26 height 26
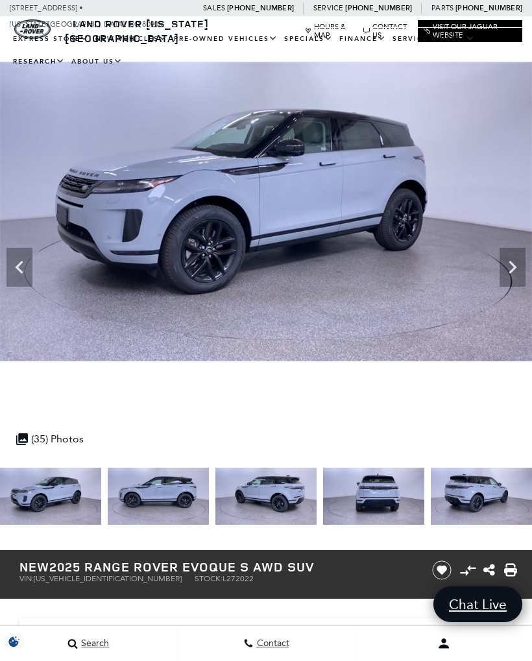
click at [511, 268] on icon "Next" at bounding box center [512, 267] width 26 height 26
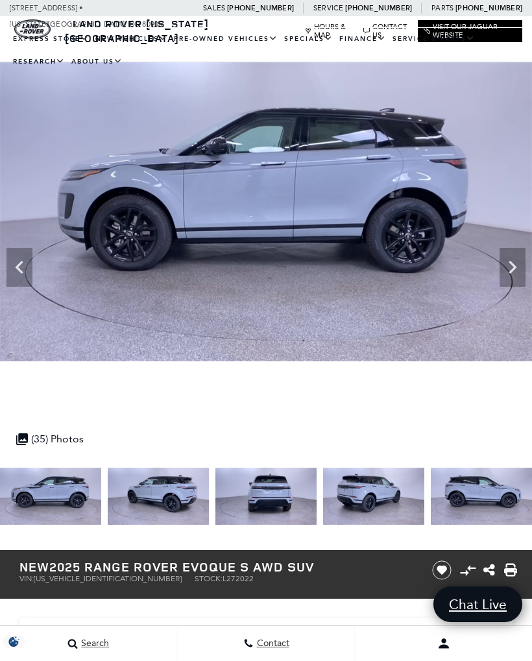
click at [513, 265] on icon "Next" at bounding box center [512, 267] width 8 height 13
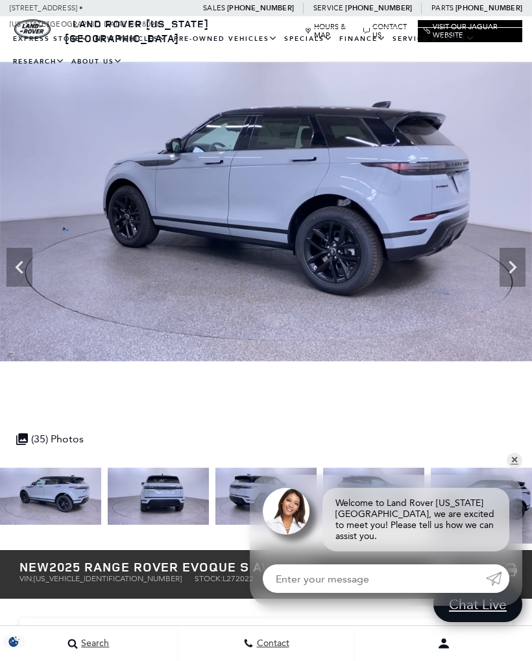
click at [509, 273] on icon "Next" at bounding box center [512, 267] width 26 height 26
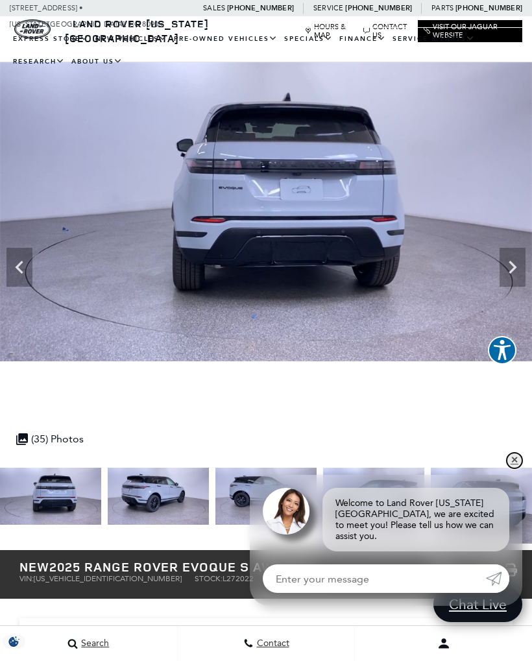
click at [515, 467] on link "✕" at bounding box center [514, 460] width 16 height 16
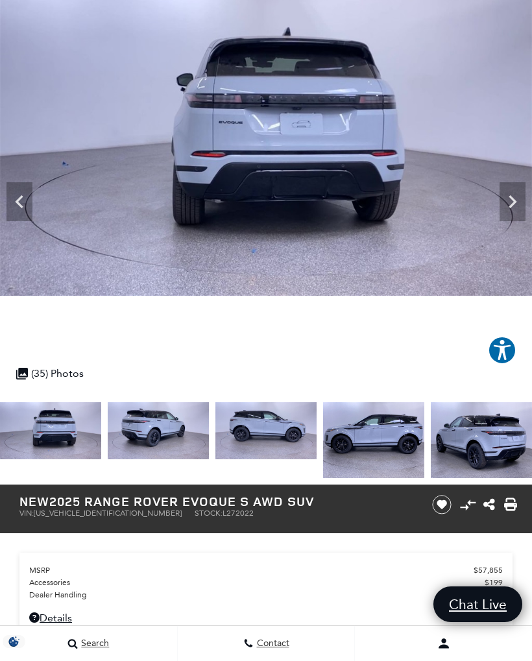
scroll to position [51, 0]
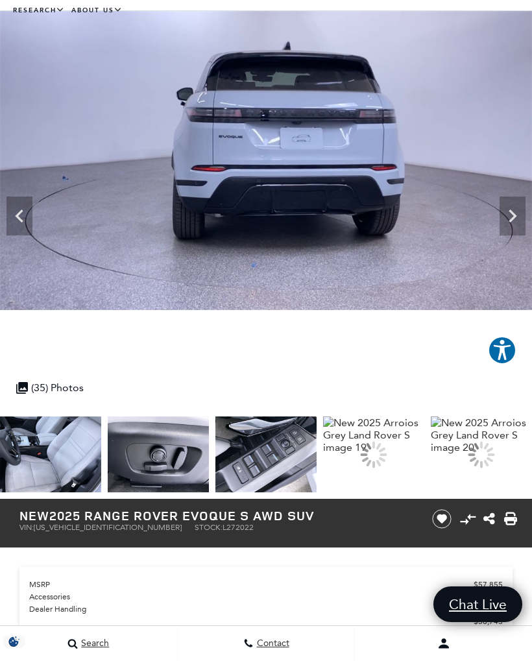
click at [209, 456] on img at bounding box center [158, 454] width 101 height 76
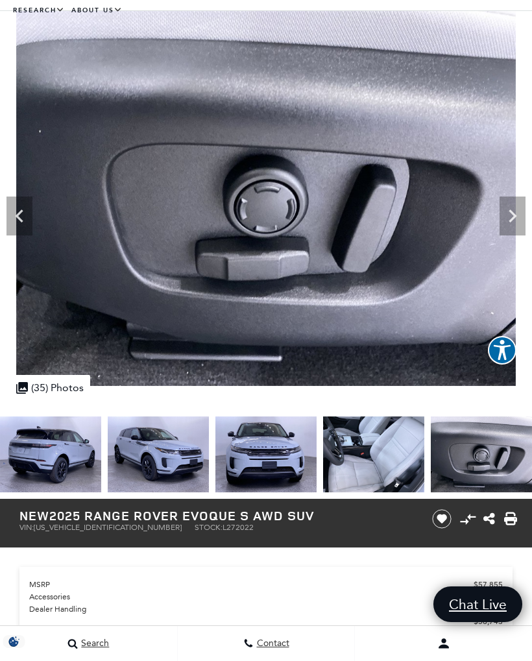
click at [18, 220] on icon "Previous" at bounding box center [19, 216] width 26 height 26
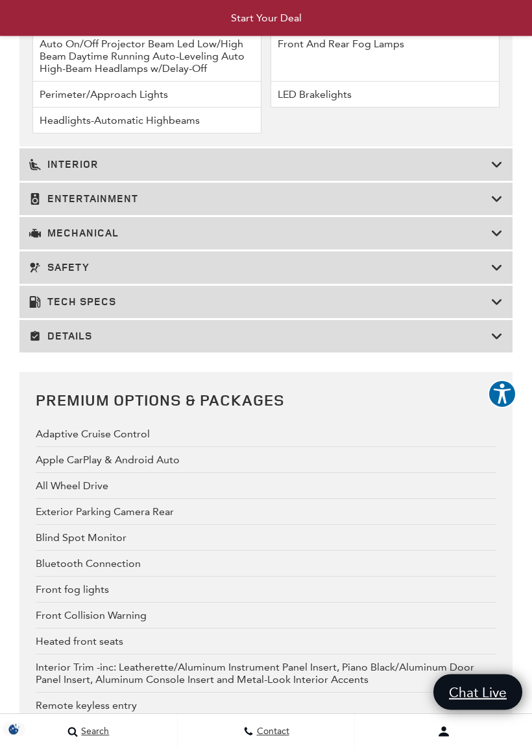
scroll to position [2986, 0]
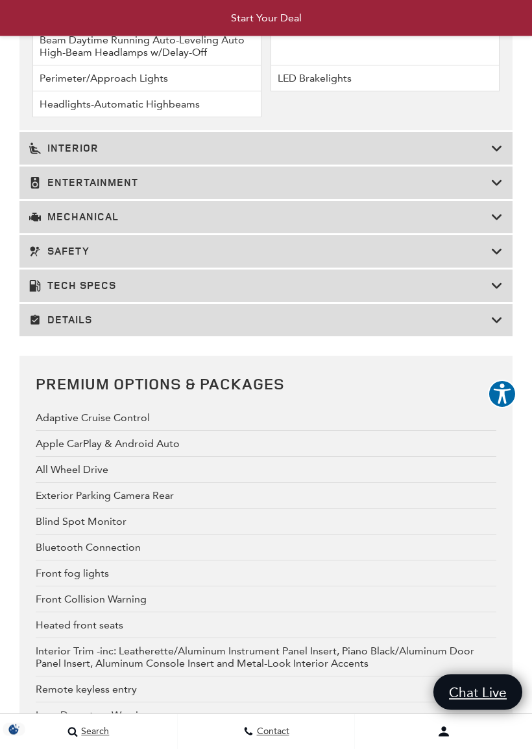
click at [493, 156] on icon at bounding box center [497, 149] width 12 height 13
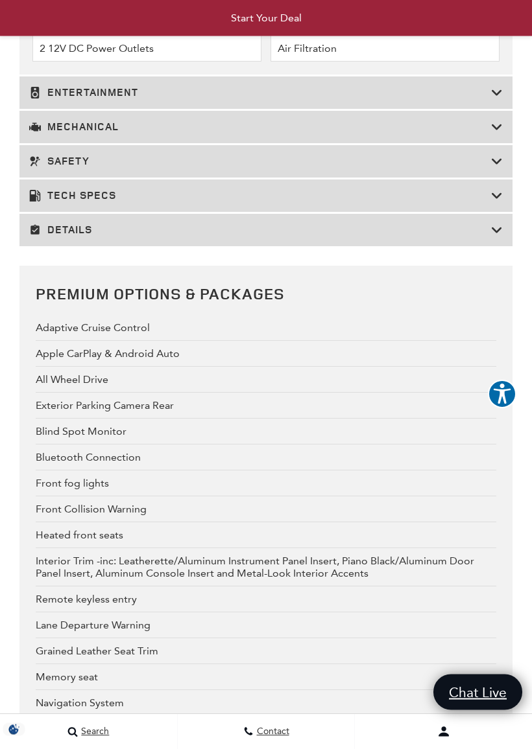
scroll to position [3438, 0]
click at [495, 99] on icon at bounding box center [497, 92] width 12 height 13
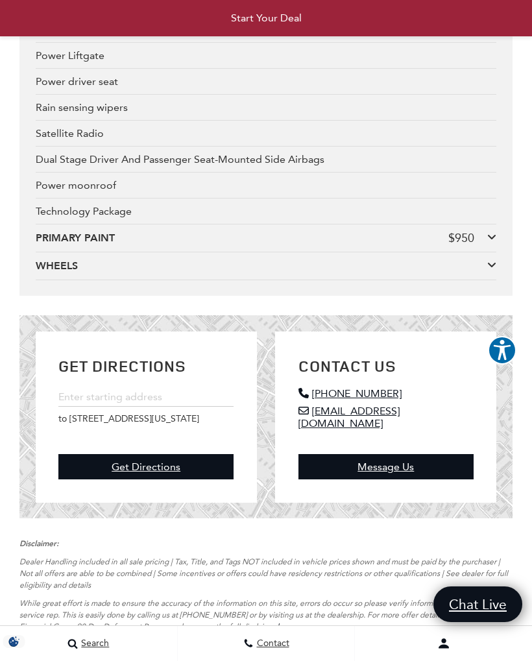
scroll to position [3419, 0]
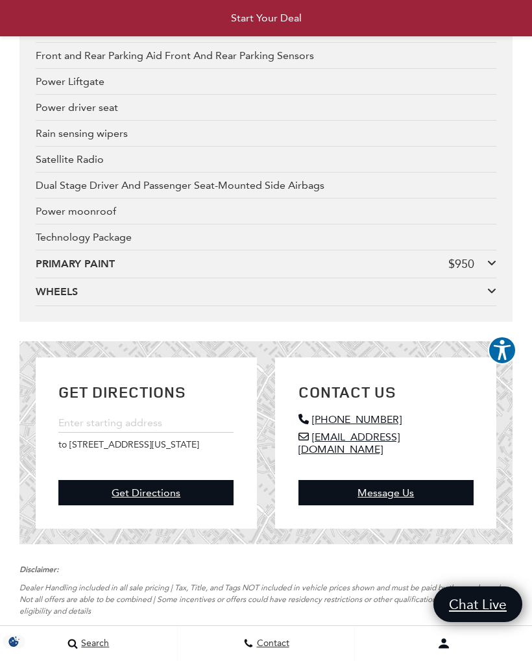
click at [496, 296] on icon at bounding box center [491, 290] width 9 height 10
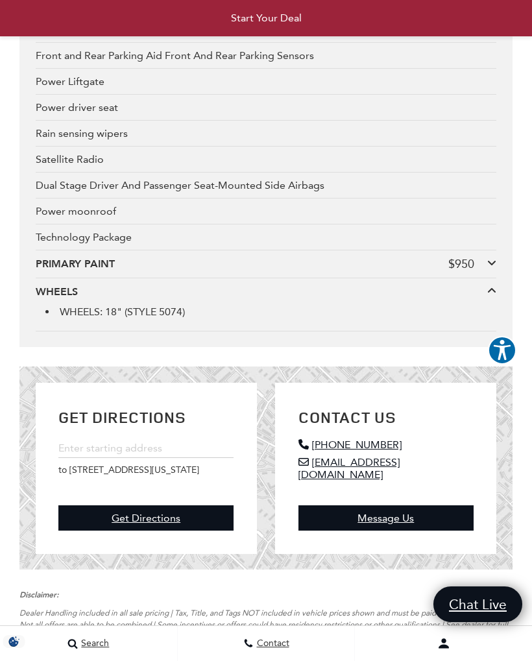
click at [489, 362] on span "Explore your accessibility options" at bounding box center [501, 350] width 29 height 29
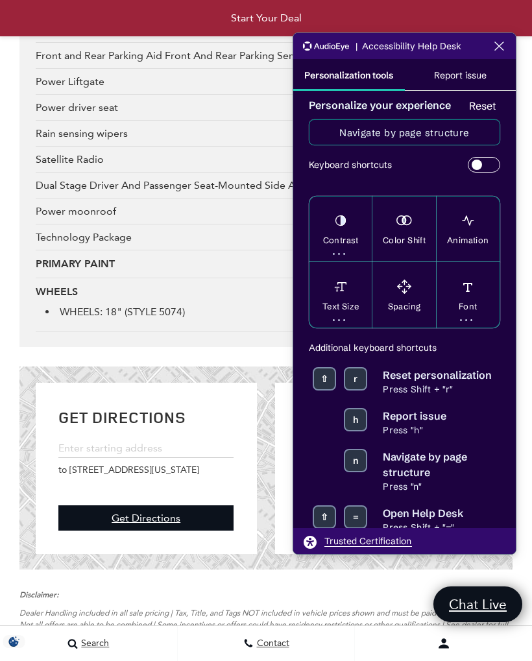
click at [234, 318] on li "WHEELS: 18" (STYLE 5074)" at bounding box center [270, 311] width 451 height 12
click at [226, 299] on div "WHEELS" at bounding box center [262, 292] width 452 height 14
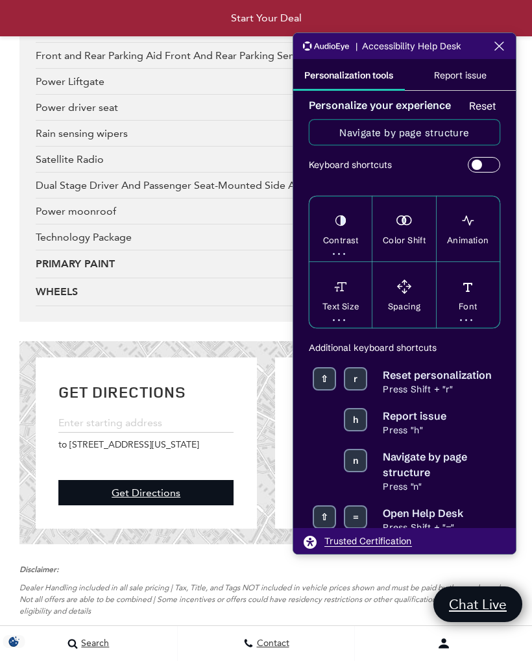
click at [496, 51] on icon "Close the AudioEye toolbar" at bounding box center [499, 46] width 16 height 16
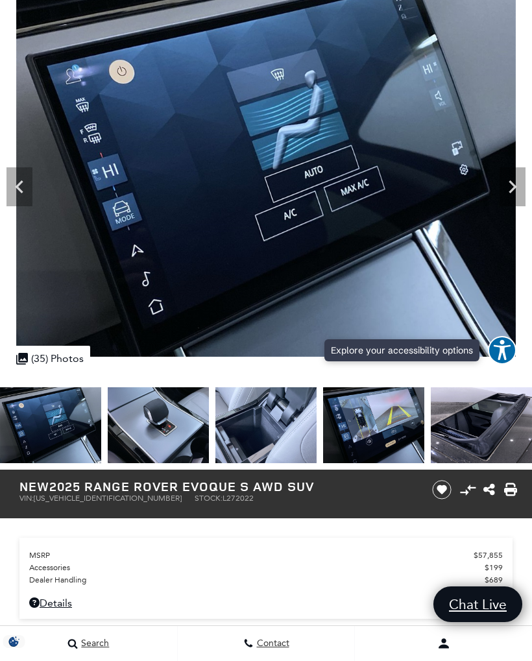
scroll to position [77, 0]
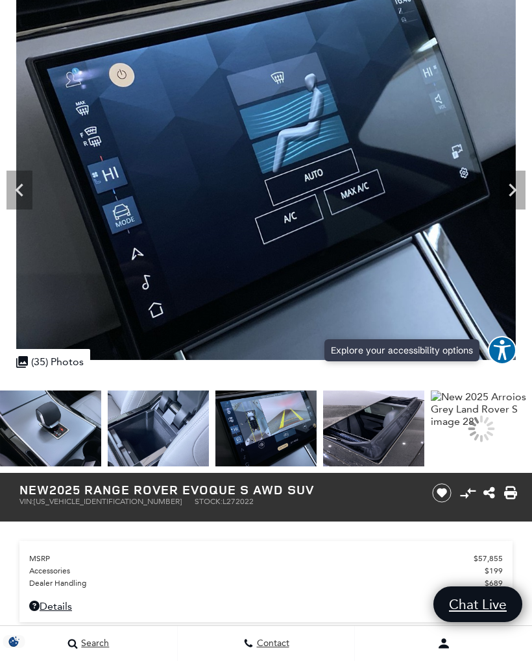
click at [165, 423] on img at bounding box center [158, 428] width 101 height 76
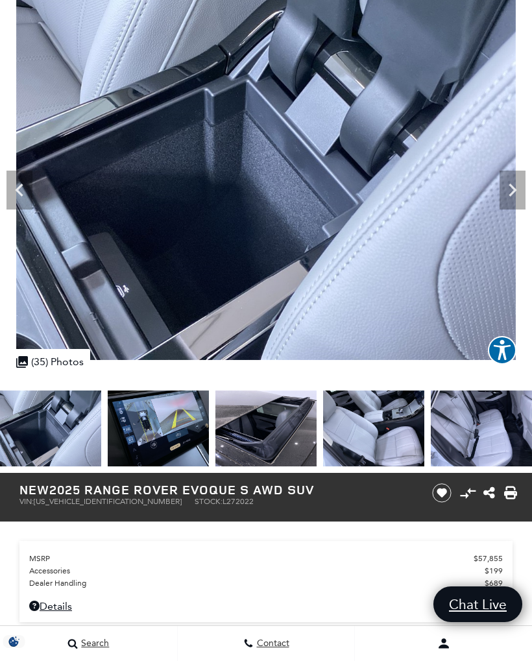
click at [21, 198] on icon "Previous" at bounding box center [19, 190] width 26 height 26
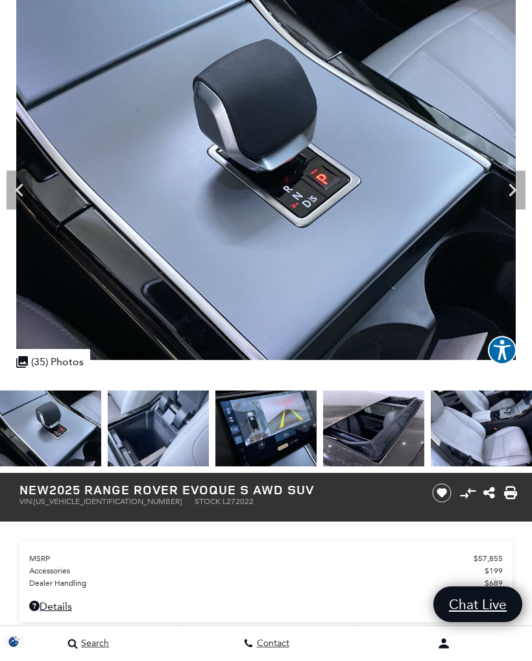
click at [507, 198] on icon "Next" at bounding box center [512, 190] width 26 height 26
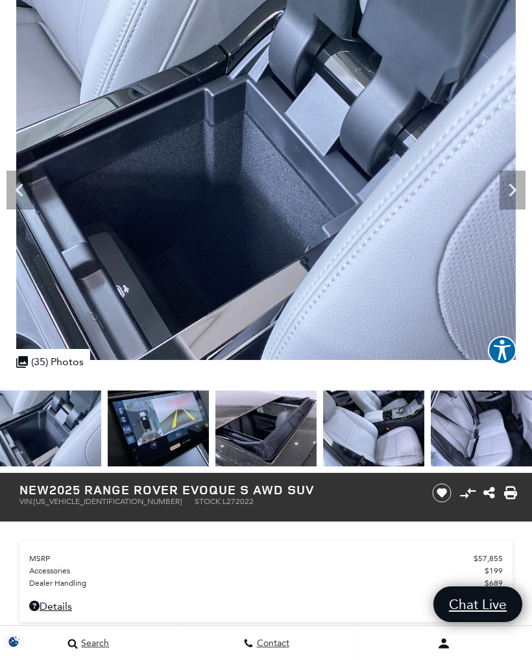
click at [513, 191] on icon "Next" at bounding box center [512, 189] width 8 height 13
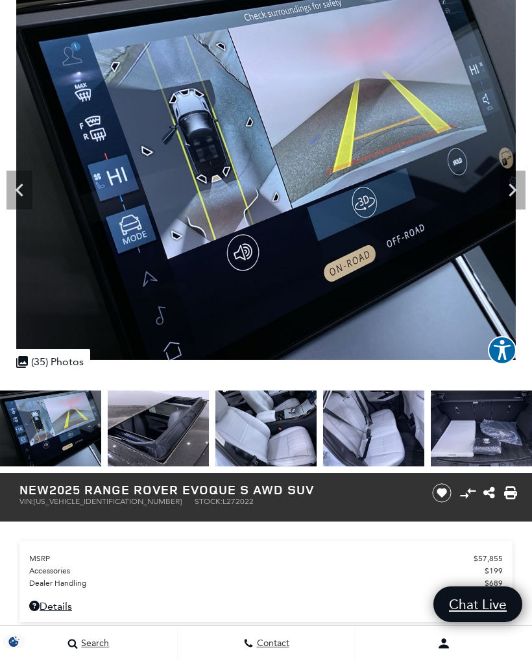
click at [502, 167] on img at bounding box center [266, 172] width 532 height 375
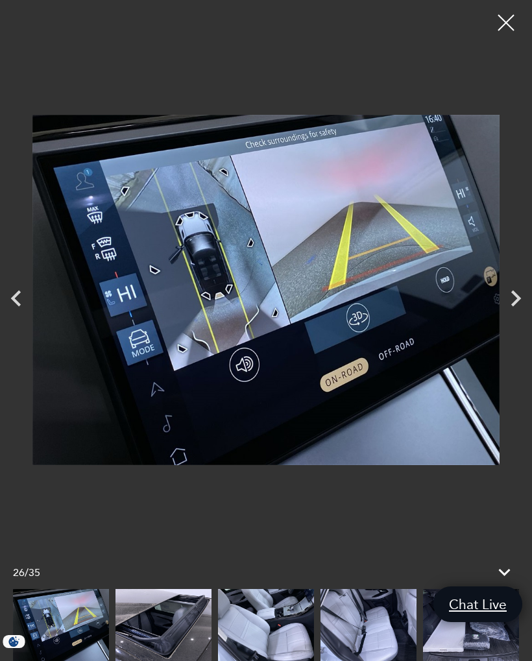
click at [509, 299] on icon "Next" at bounding box center [515, 298] width 32 height 32
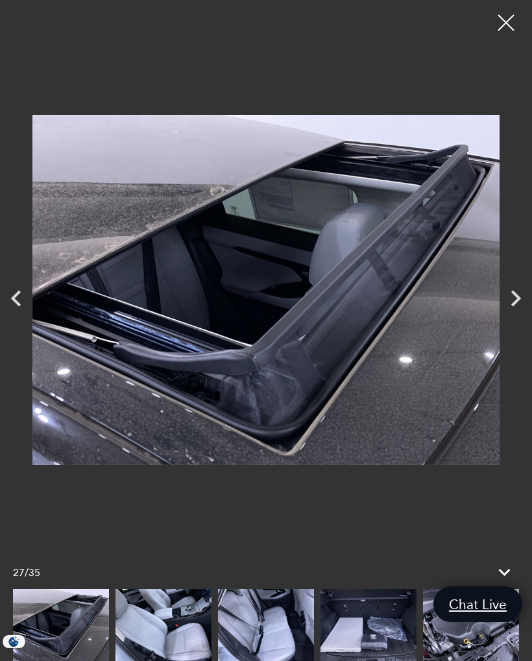
click at [515, 303] on icon "Next" at bounding box center [516, 298] width 10 height 16
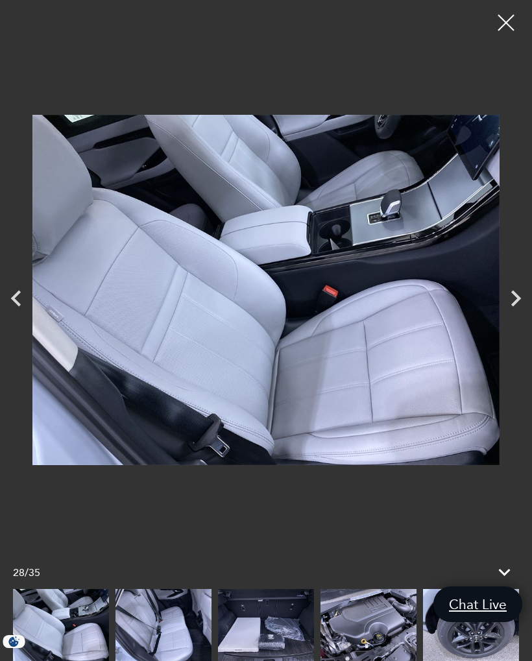
click at [512, 305] on icon "Next" at bounding box center [516, 298] width 10 height 16
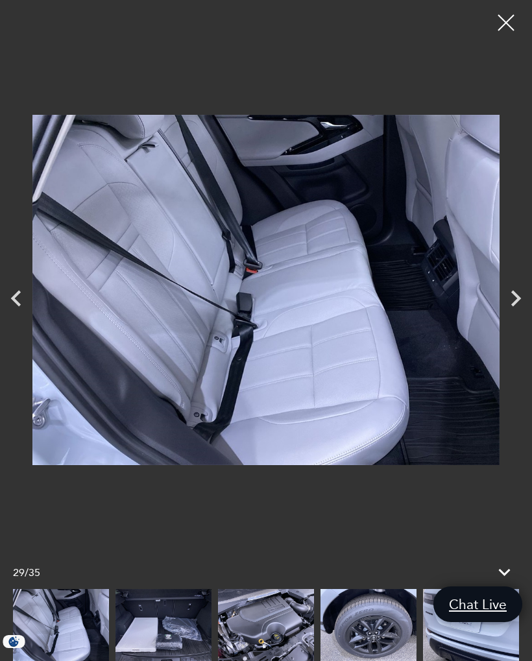
click at [511, 298] on icon "Next" at bounding box center [515, 298] width 32 height 32
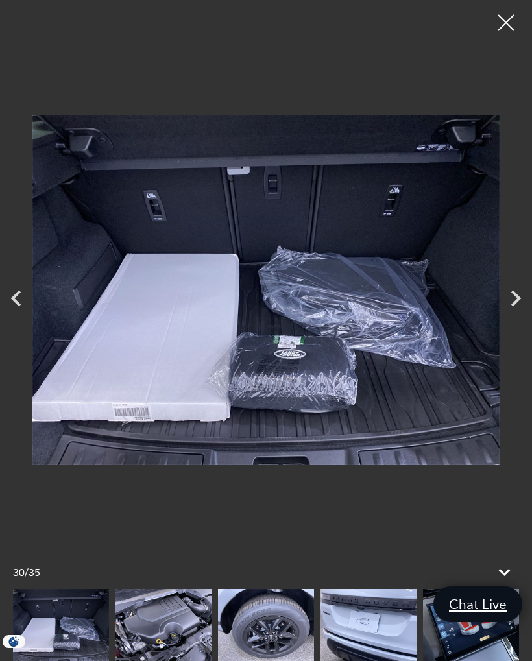
click at [508, 309] on icon "Next" at bounding box center [515, 298] width 32 height 32
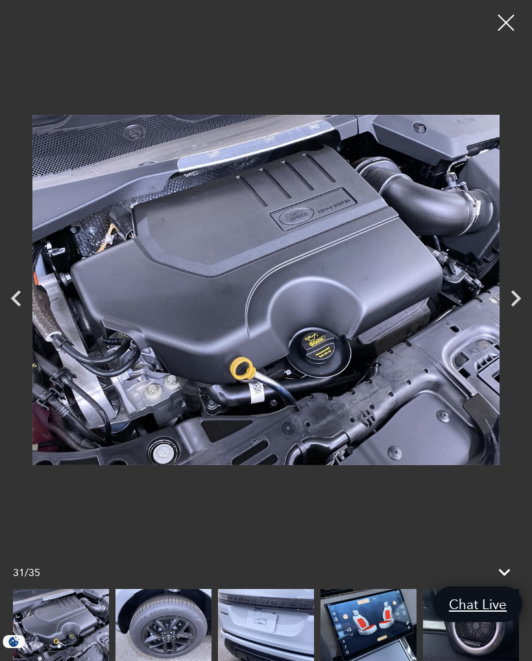
click at [508, 298] on icon "Next" at bounding box center [515, 298] width 32 height 32
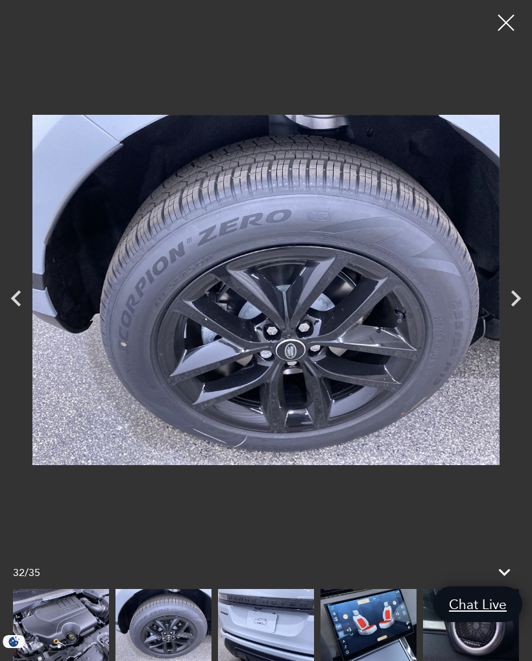
click at [508, 303] on icon "Next" at bounding box center [515, 298] width 32 height 32
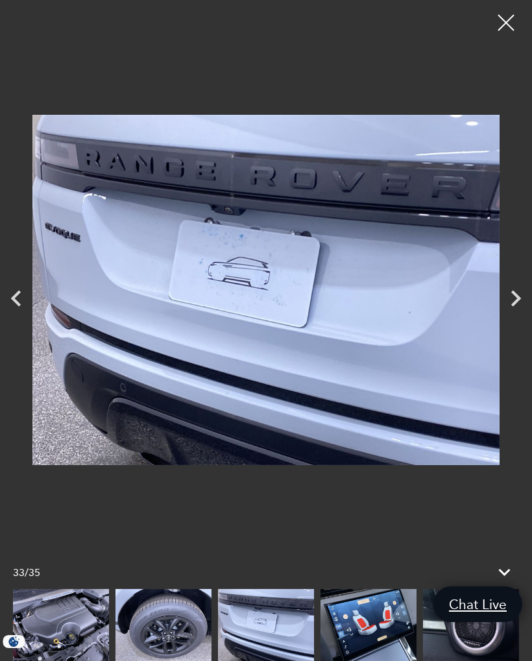
click at [510, 301] on icon "Next" at bounding box center [515, 298] width 32 height 32
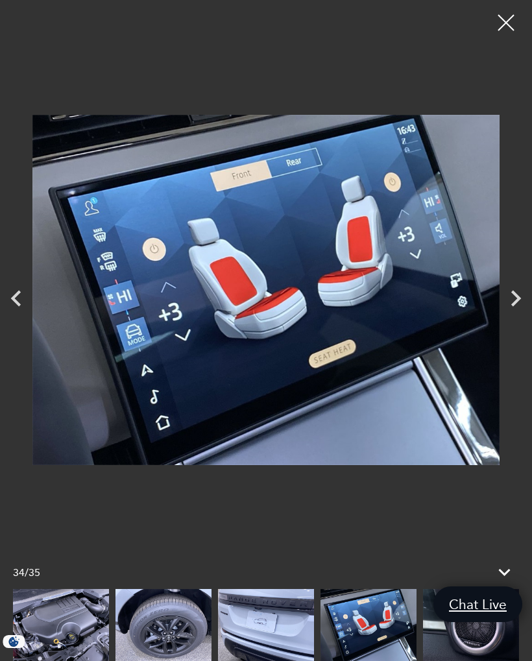
click at [509, 303] on icon "Next" at bounding box center [515, 298] width 32 height 32
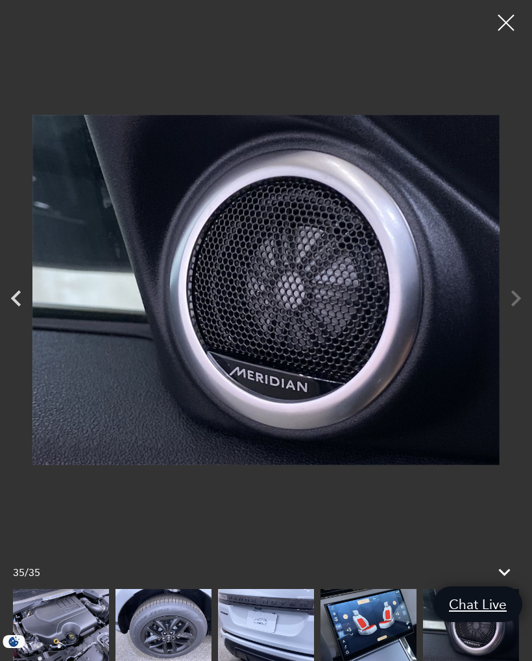
click at [507, 303] on div at bounding box center [266, 290] width 532 height 560
click at [514, 304] on div at bounding box center [266, 290] width 532 height 560
click at [503, 21] on div at bounding box center [505, 22] width 32 height 32
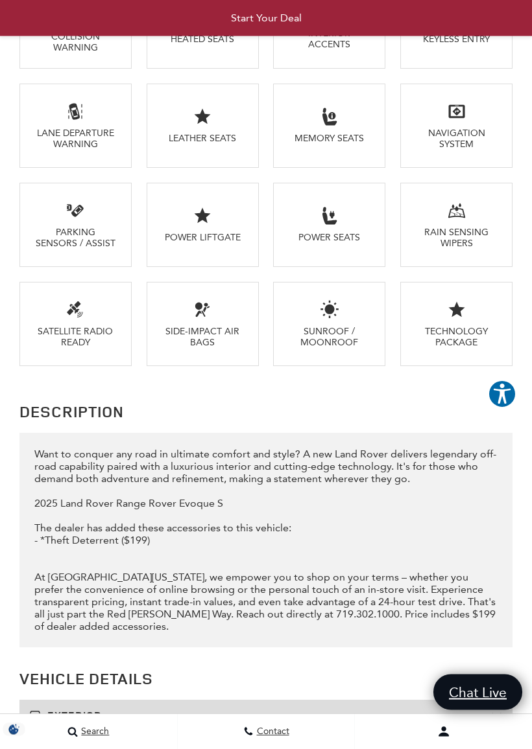
scroll to position [1937, 0]
click at [204, 226] on icon at bounding box center [202, 215] width 19 height 19
click at [203, 226] on icon at bounding box center [202, 215] width 19 height 19
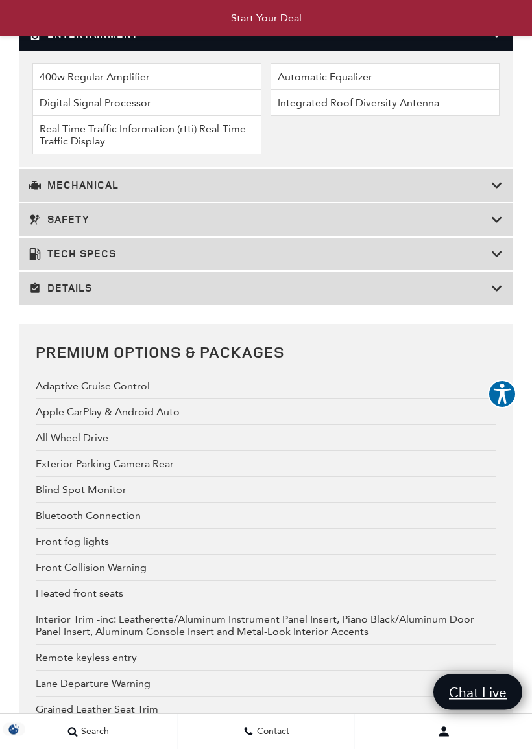
scroll to position [2687, 0]
click at [489, 192] on h3 "Mechanical" at bounding box center [260, 185] width 462 height 13
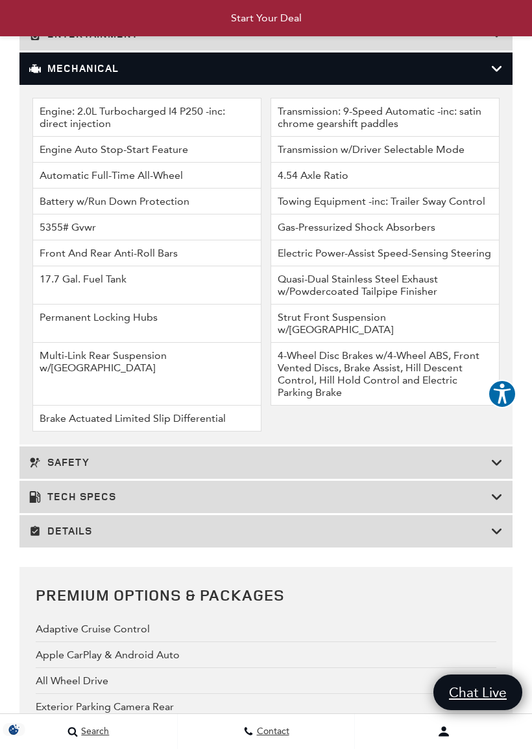
click at [384, 406] on li "4-Wheel Disc Brakes w/4-Wheel ABS, Front Vented Discs, Brake Assist, Hill Desce…" at bounding box center [384, 374] width 229 height 63
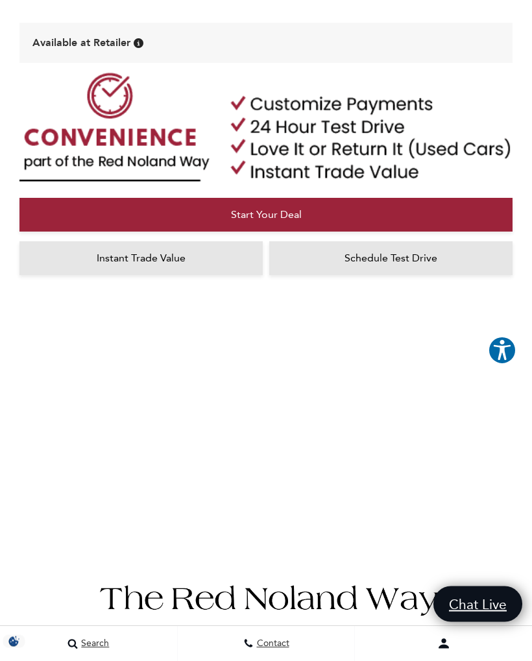
scroll to position [691, 0]
